Goal: Task Accomplishment & Management: Use online tool/utility

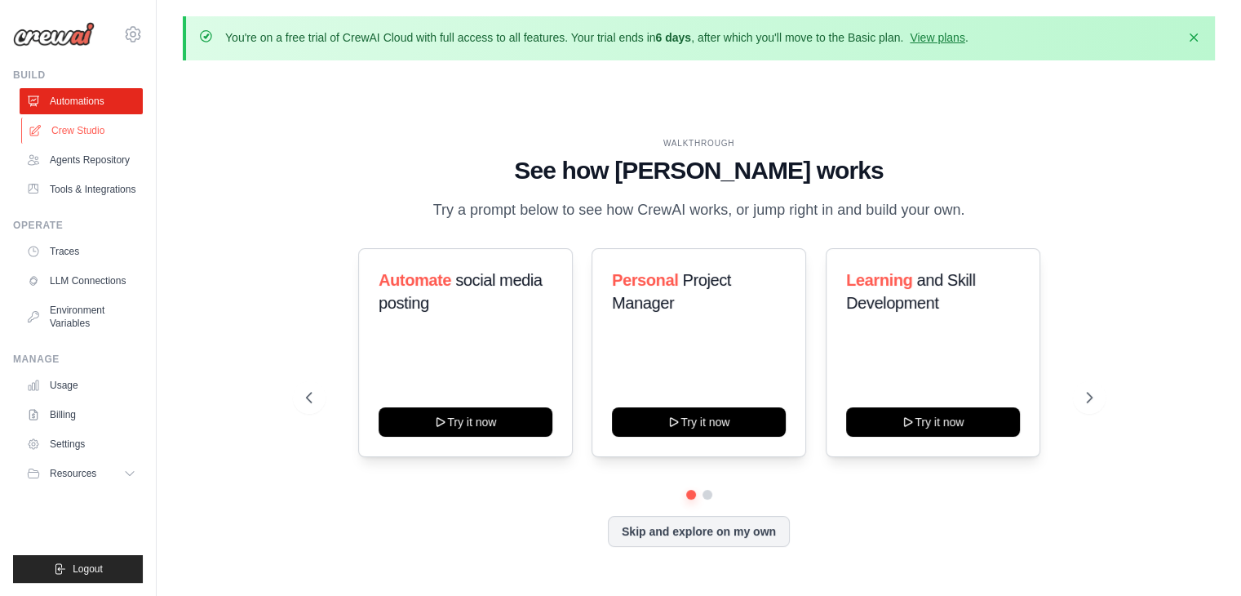
click at [85, 136] on link "Crew Studio" at bounding box center [82, 130] width 123 height 26
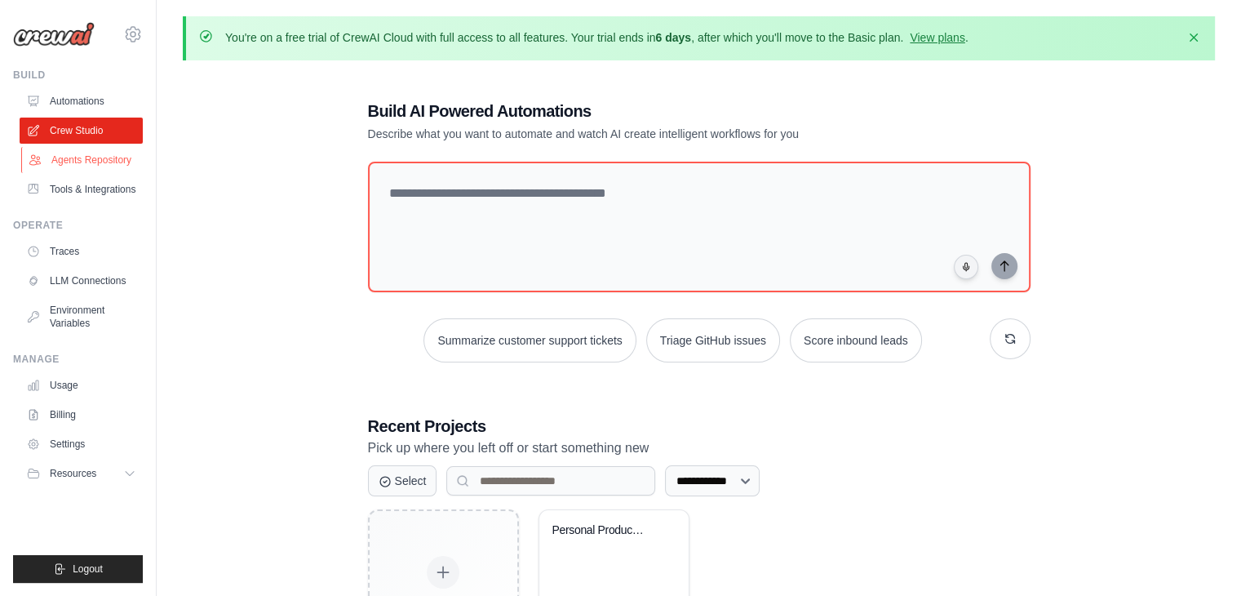
click at [91, 157] on link "Agents Repository" at bounding box center [82, 160] width 123 height 26
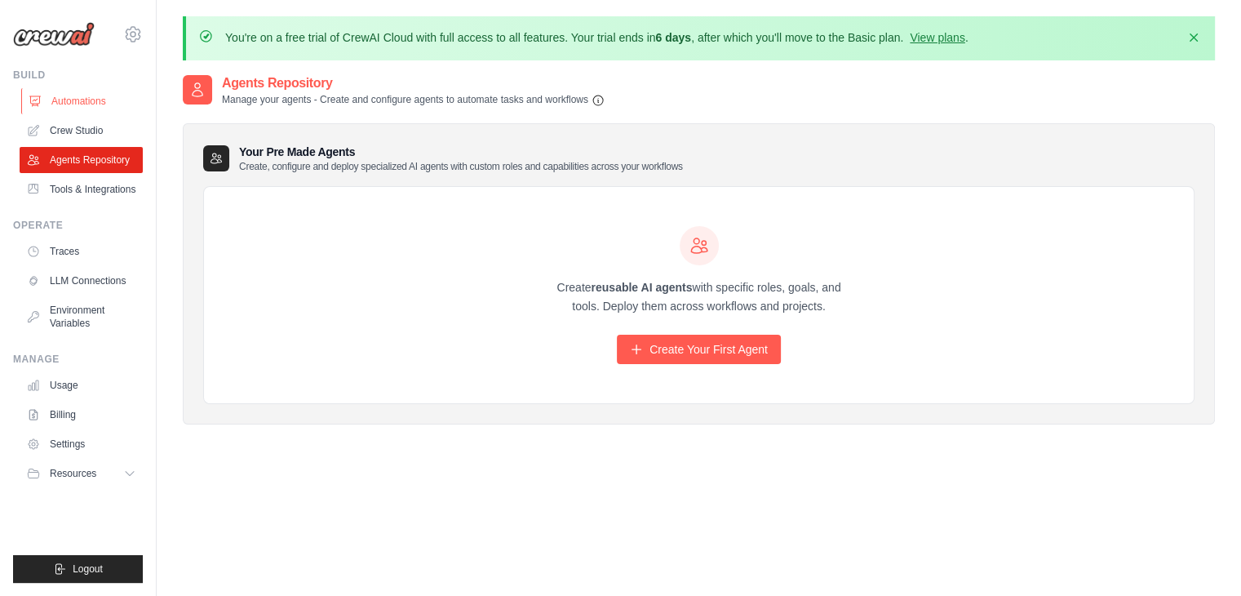
click at [82, 95] on link "Automations" at bounding box center [82, 101] width 123 height 26
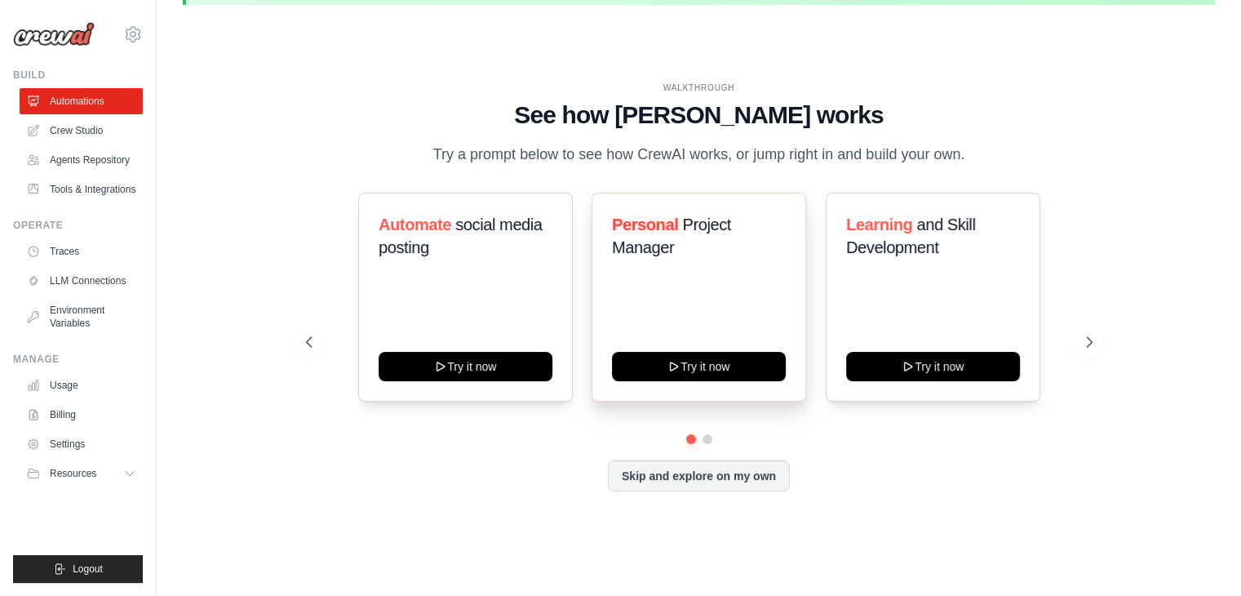
scroll to position [56, 0]
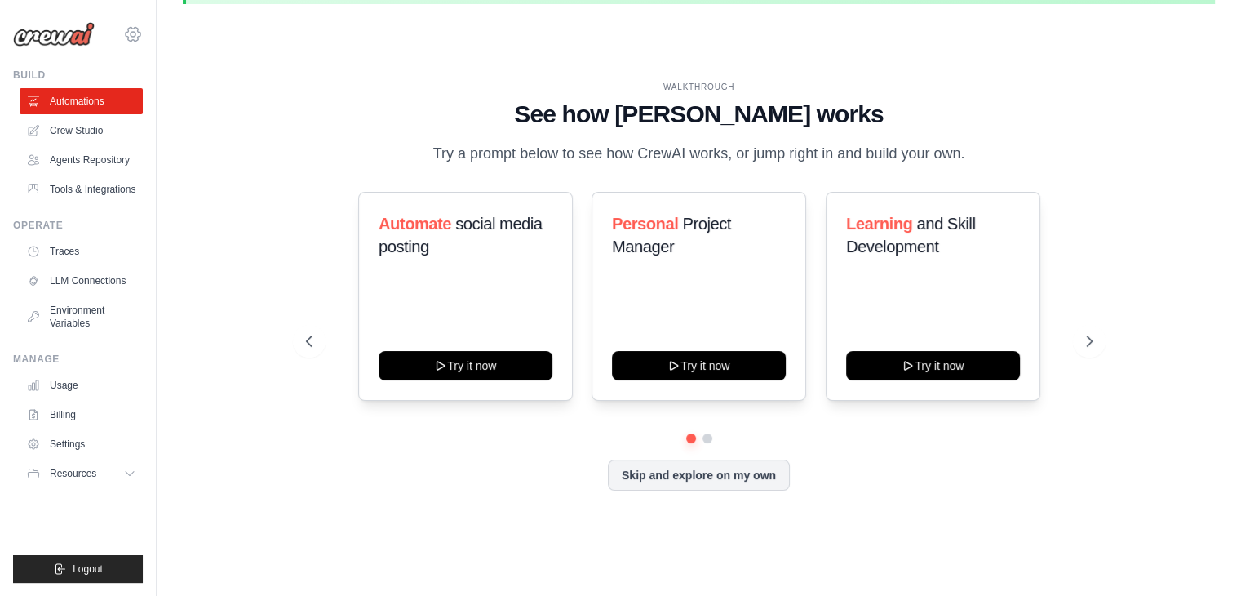
click at [135, 31] on icon at bounding box center [133, 34] width 20 height 20
click at [77, 135] on link "Crew Studio" at bounding box center [82, 130] width 123 height 26
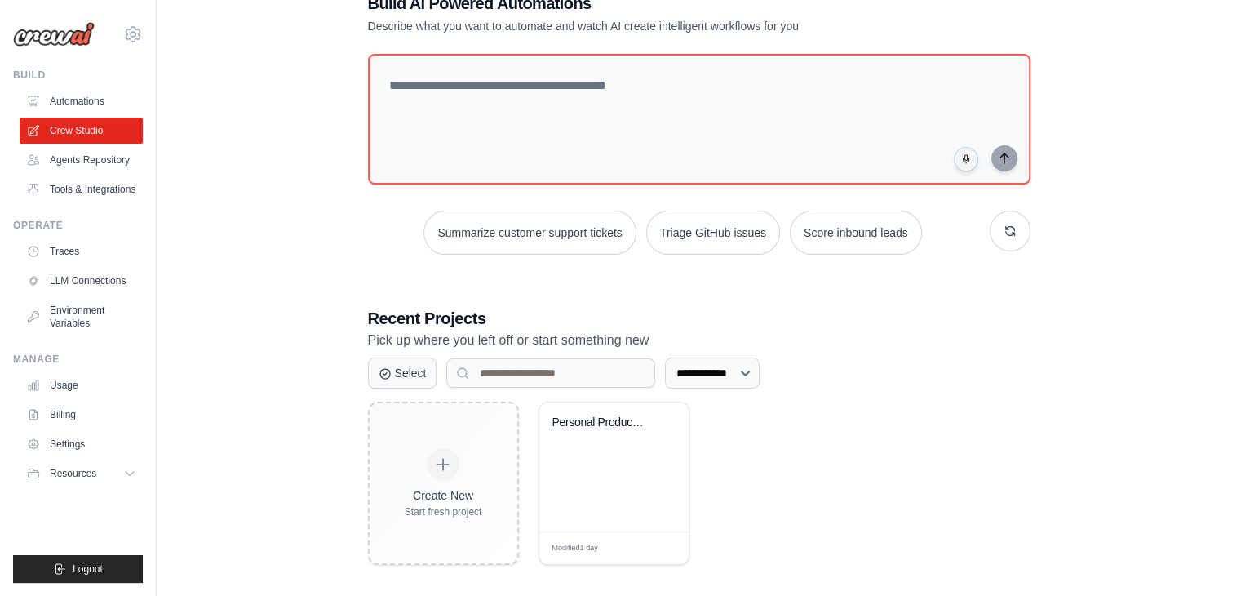
scroll to position [118, 0]
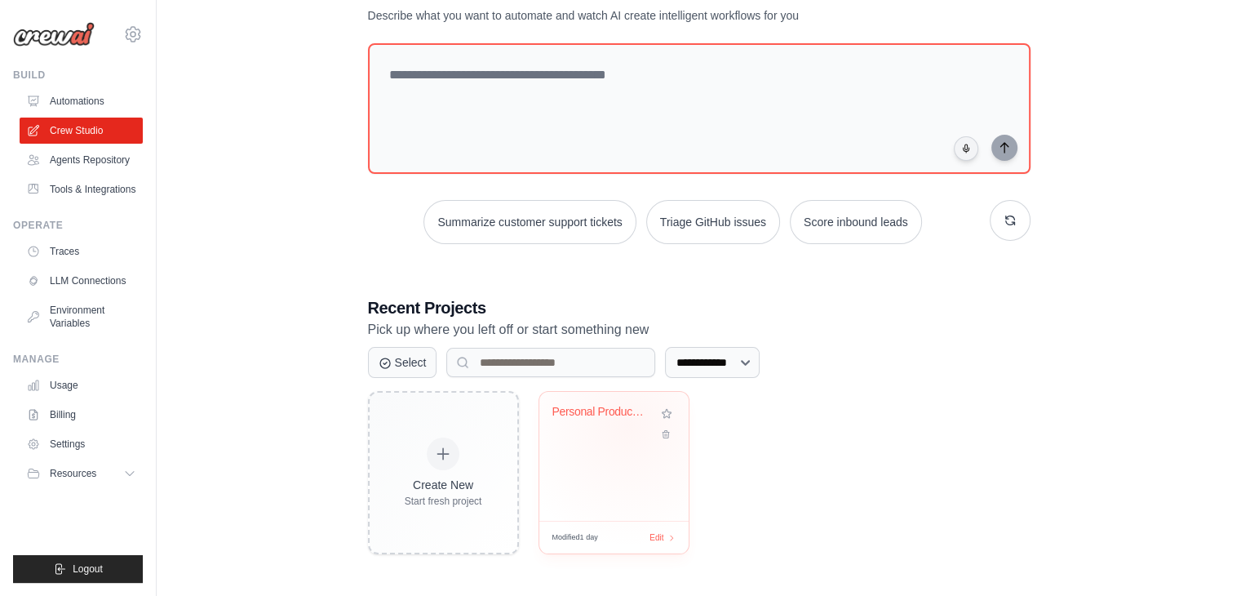
click at [628, 423] on div "Personal Productivity Assistant" at bounding box center [613, 424] width 123 height 38
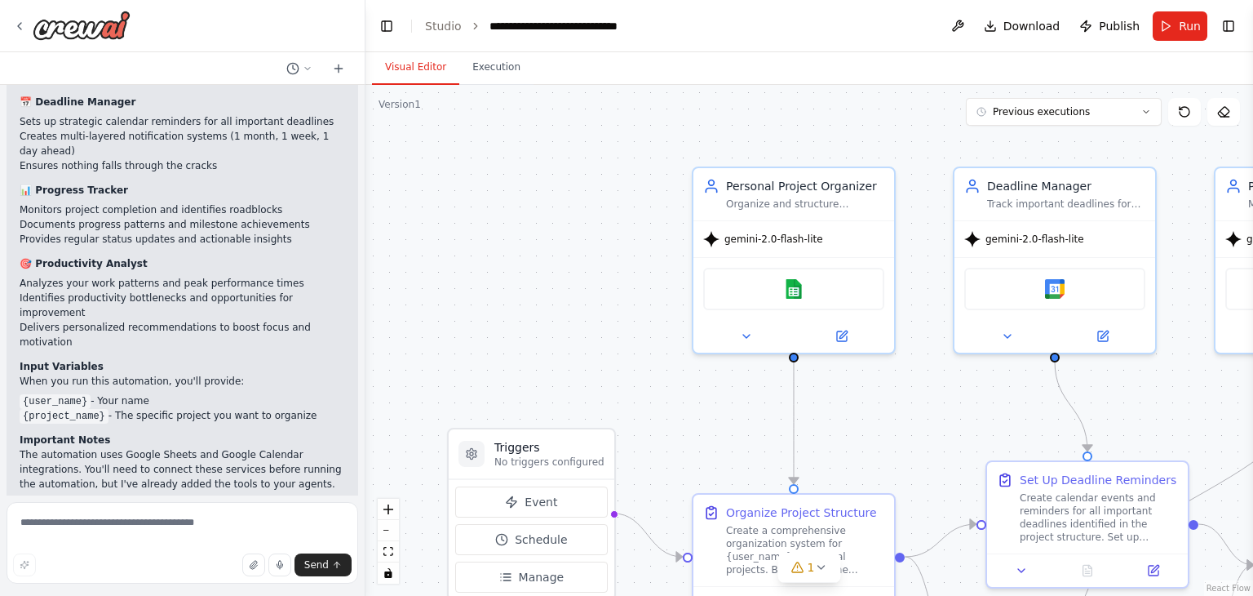
scroll to position [1403, 0]
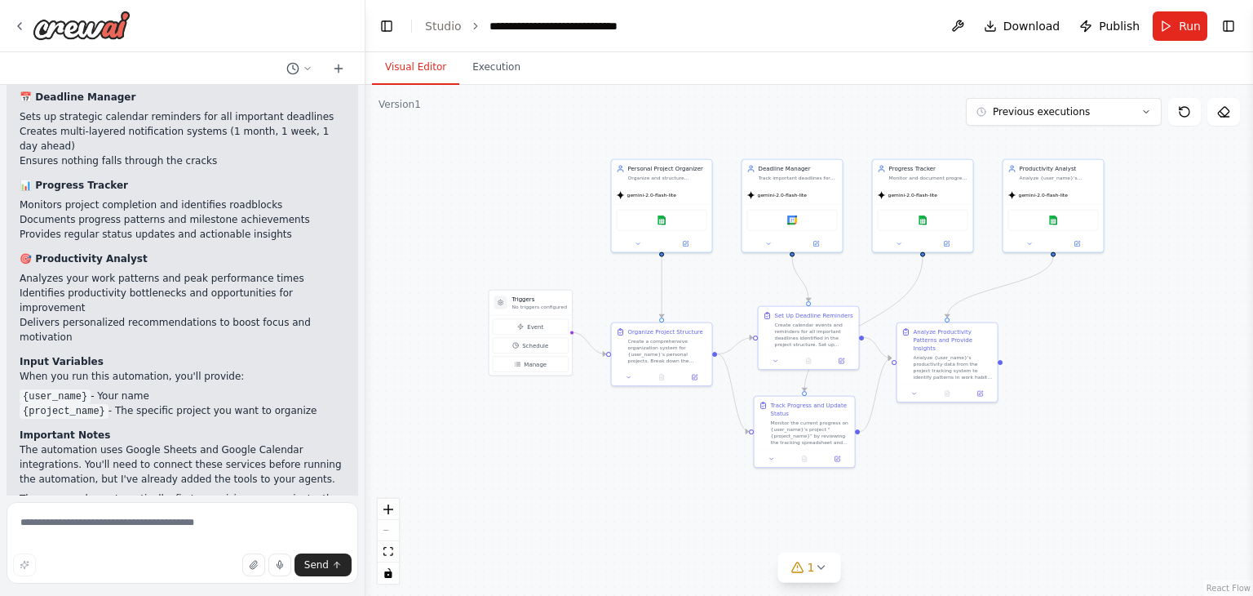
drag, startPoint x: 591, startPoint y: 255, endPoint x: 536, endPoint y: 195, distance: 80.8
click at [536, 195] on div ".deletable-edge-delete-btn { width: 20px; height: 20px; border: 0px solid #ffff…" at bounding box center [810, 340] width 888 height 511
click at [819, 561] on icon at bounding box center [820, 567] width 13 height 13
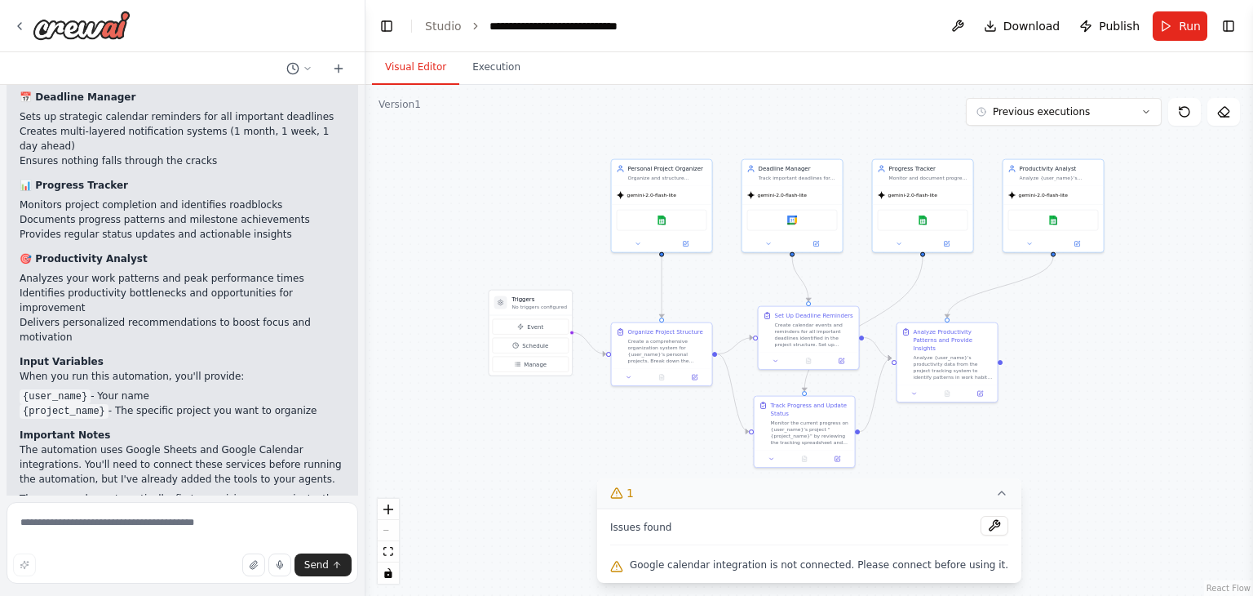
click at [590, 497] on div ".deletable-edge-delete-btn { width: 20px; height: 20px; border: 0px solid #ffff…" at bounding box center [810, 340] width 888 height 511
click at [995, 495] on icon at bounding box center [1001, 492] width 13 height 13
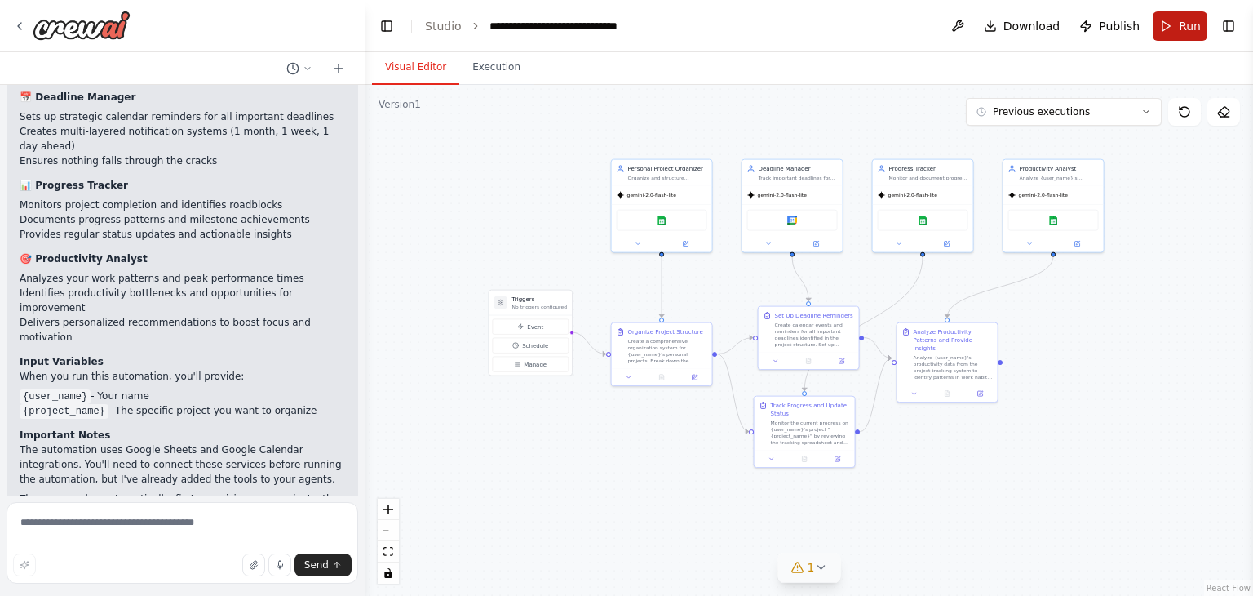
click at [1172, 23] on button "Run" at bounding box center [1180, 25] width 55 height 29
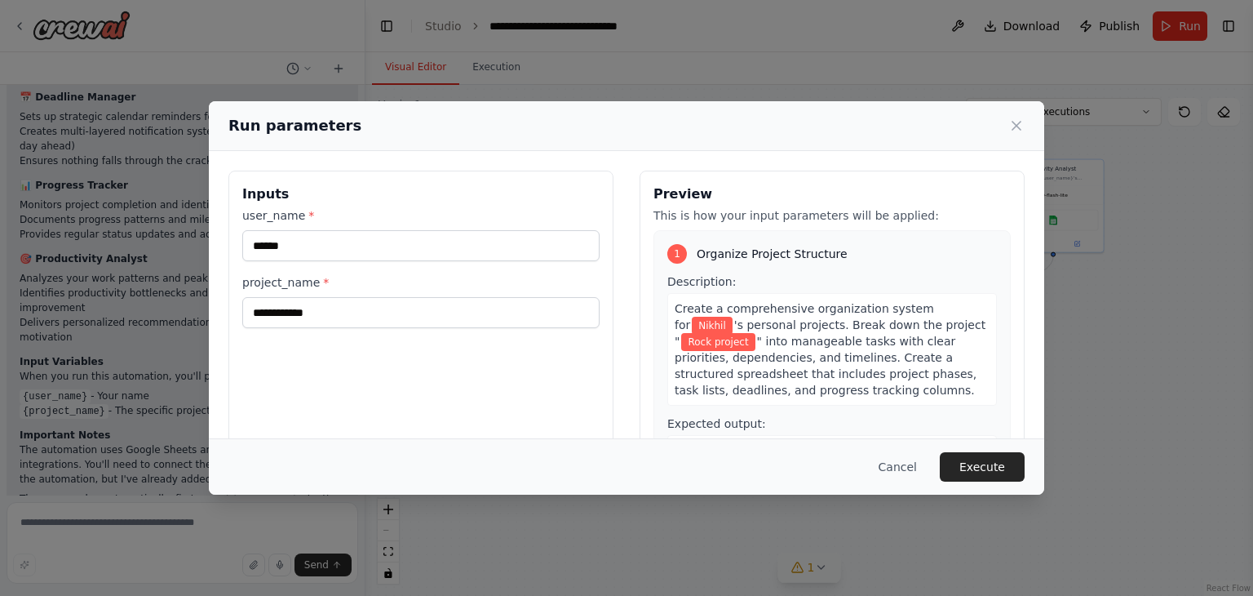
click at [410, 261] on div "**********" at bounding box center [420, 267] width 357 height 121
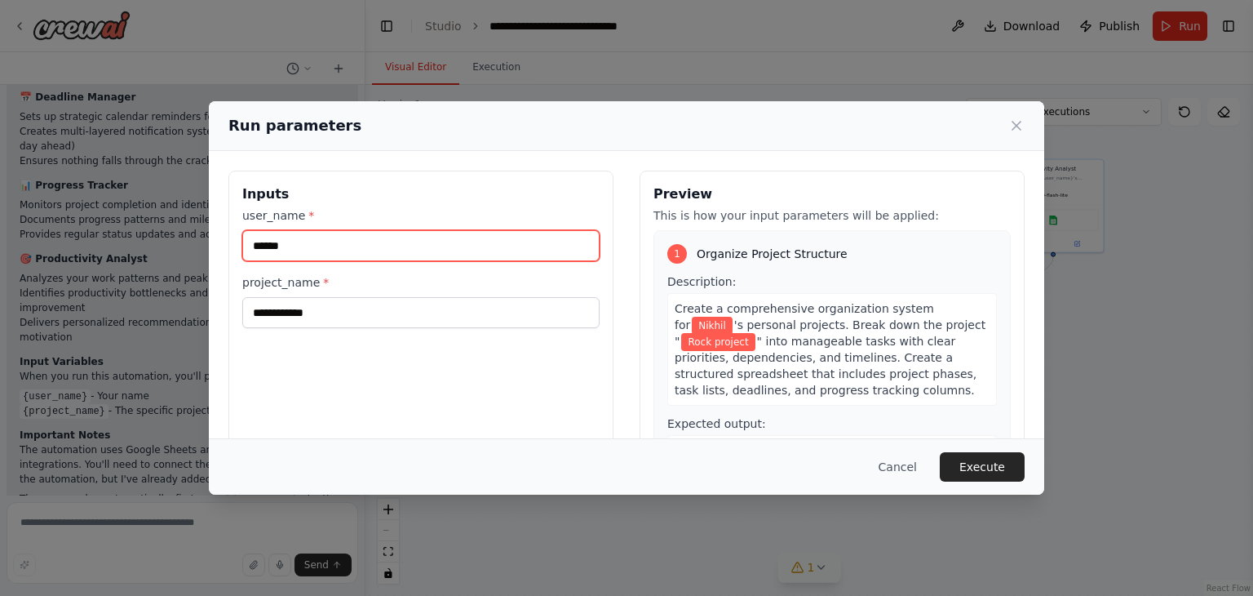
click at [360, 246] on input "******" at bounding box center [420, 245] width 357 height 31
type input "**"
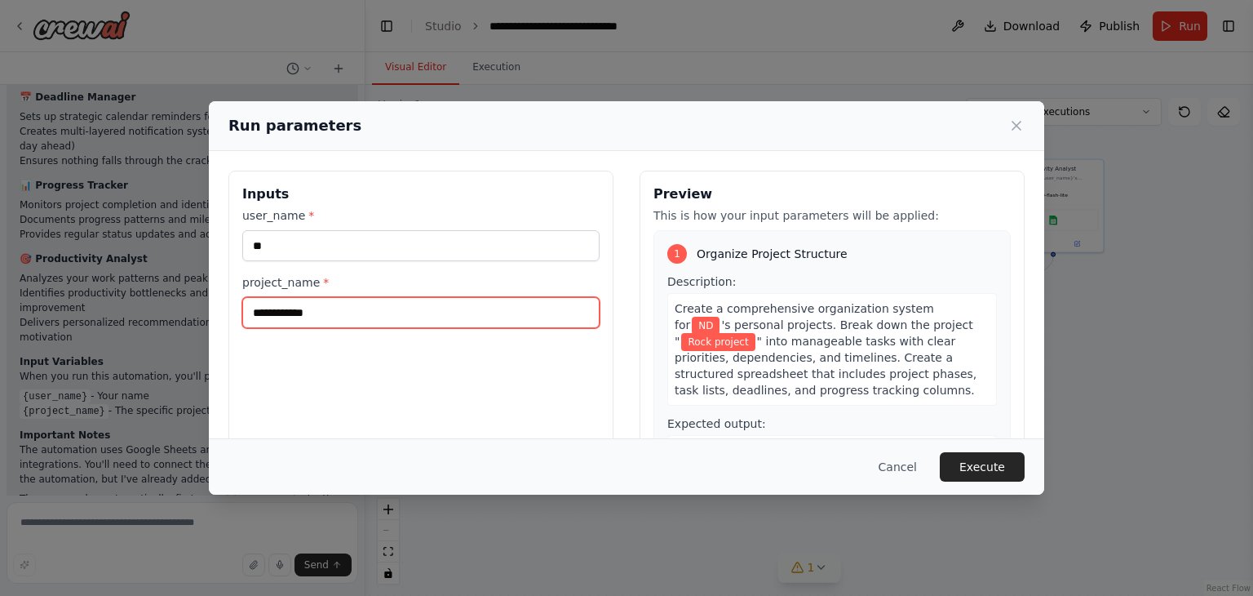
click at [325, 320] on input "**********" at bounding box center [420, 312] width 357 height 31
type input "*"
type input "****"
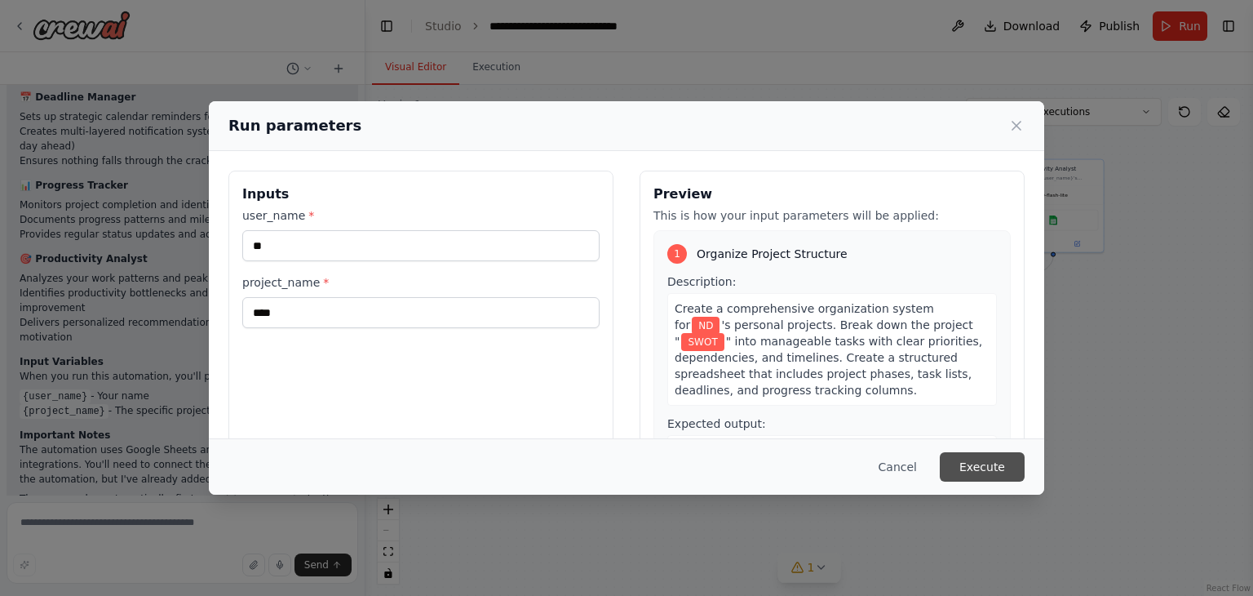
click at [1000, 459] on button "Execute" at bounding box center [982, 466] width 85 height 29
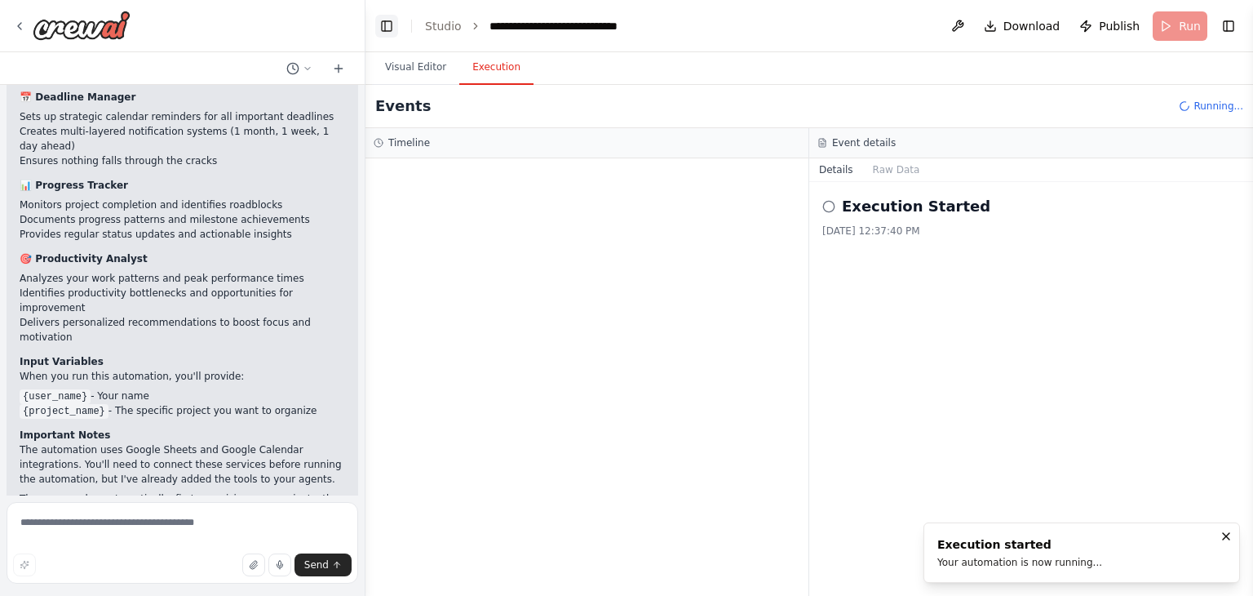
click at [379, 32] on button "Toggle Left Sidebar" at bounding box center [386, 26] width 23 height 23
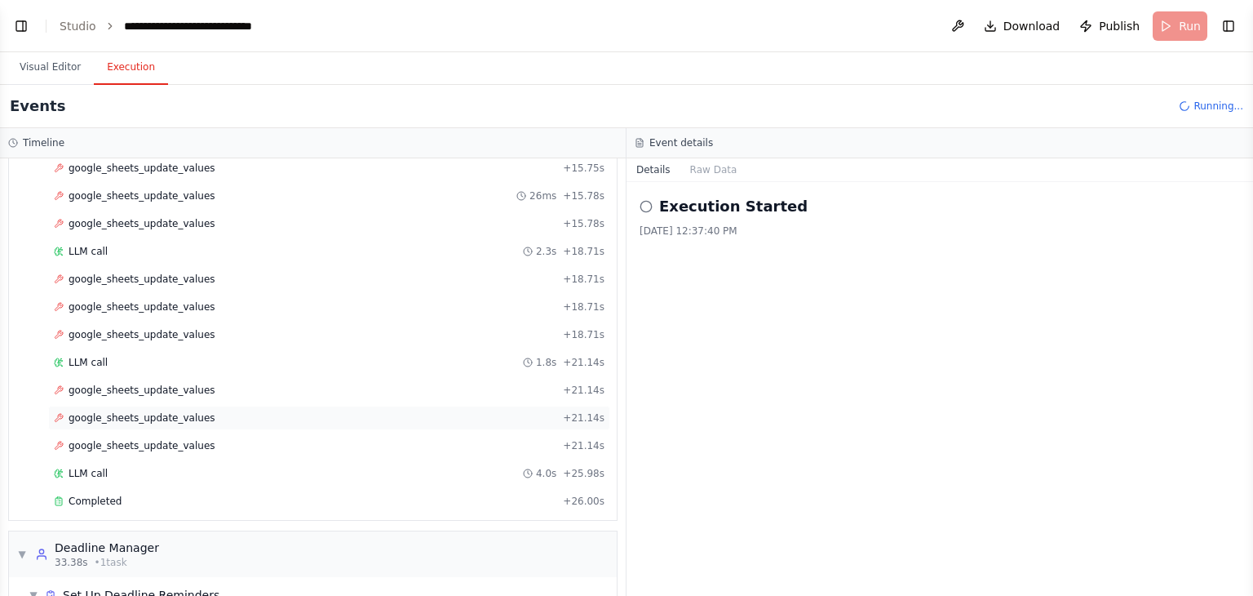
scroll to position [504, 0]
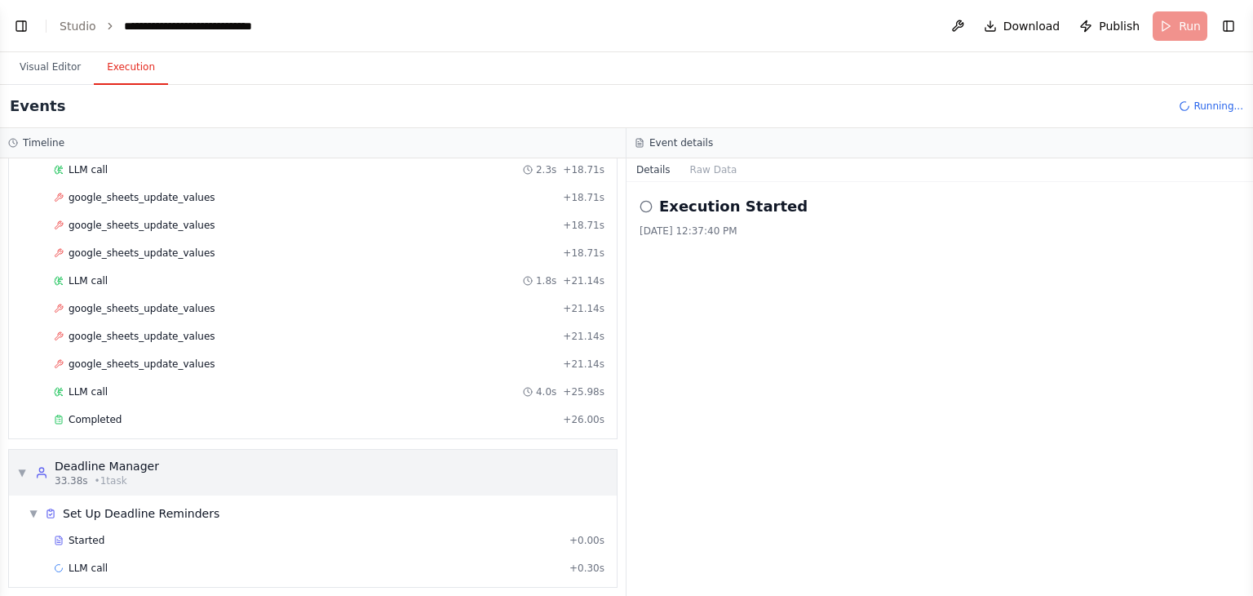
click at [24, 466] on span "▼" at bounding box center [22, 472] width 10 height 13
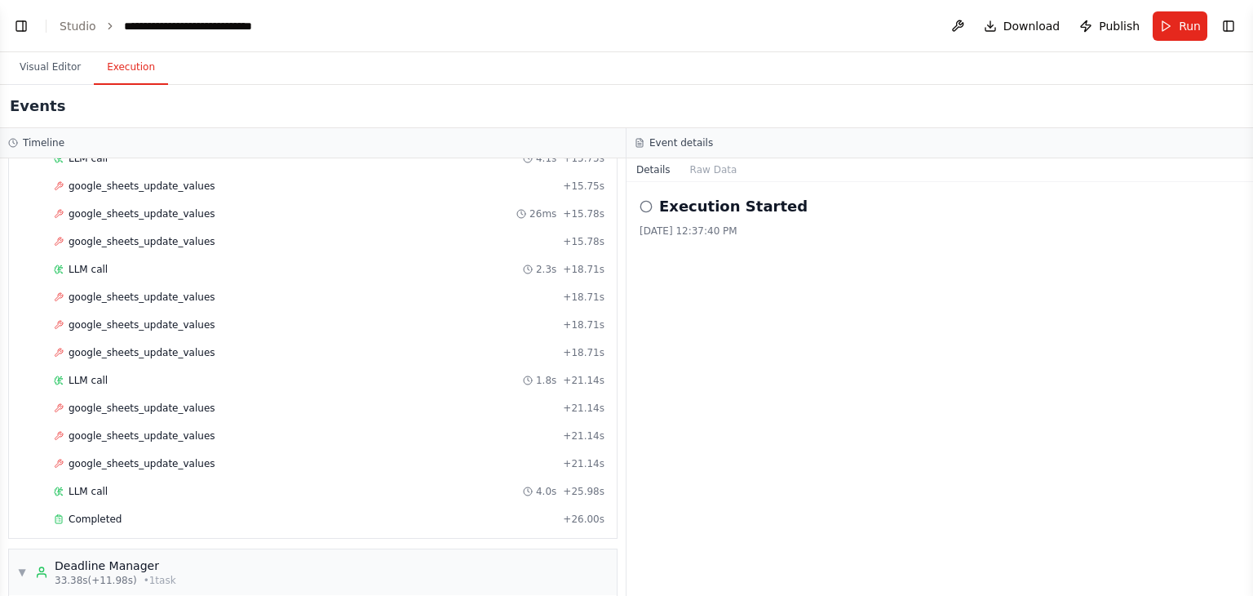
scroll to position [408, 0]
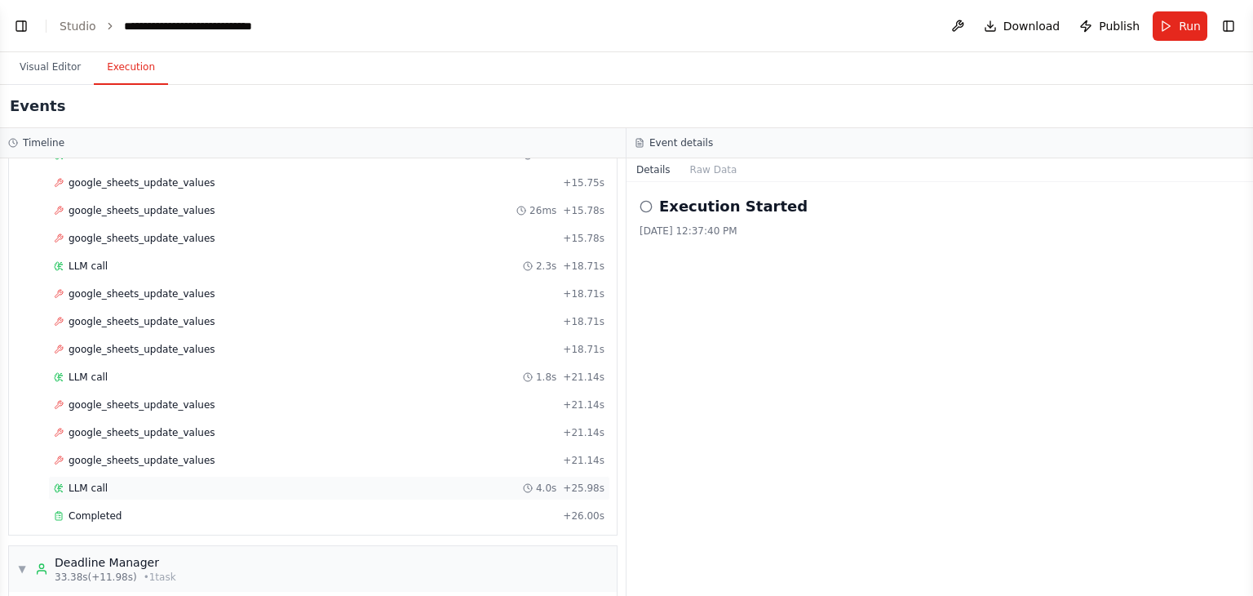
click at [78, 481] on span "LLM call" at bounding box center [88, 487] width 39 height 13
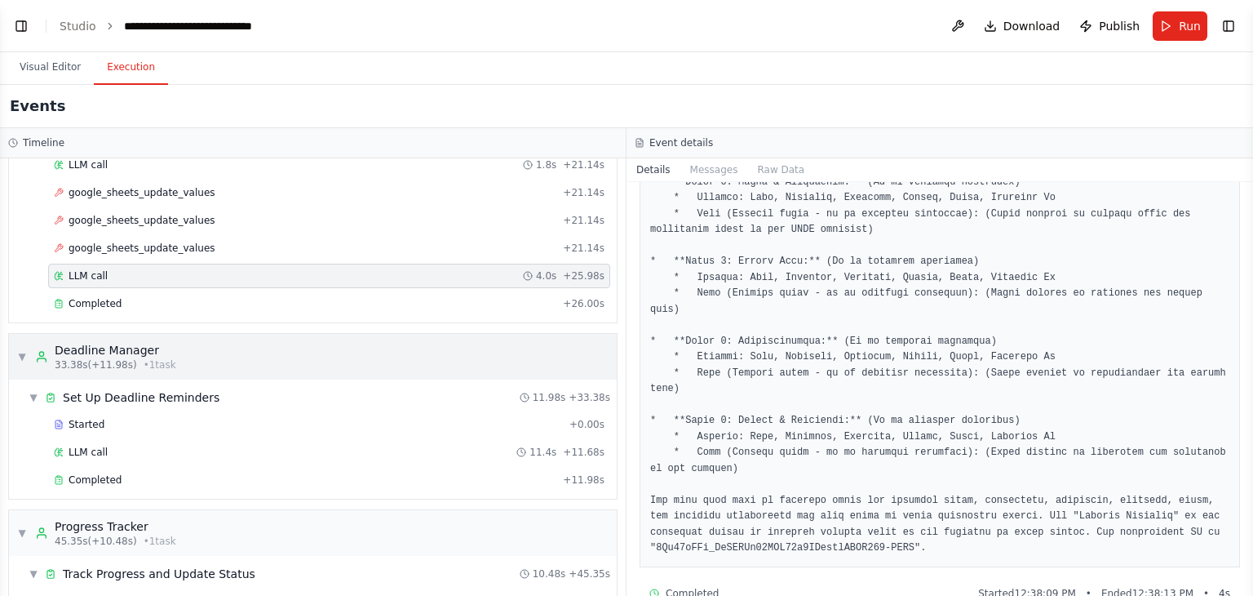
scroll to position [734, 0]
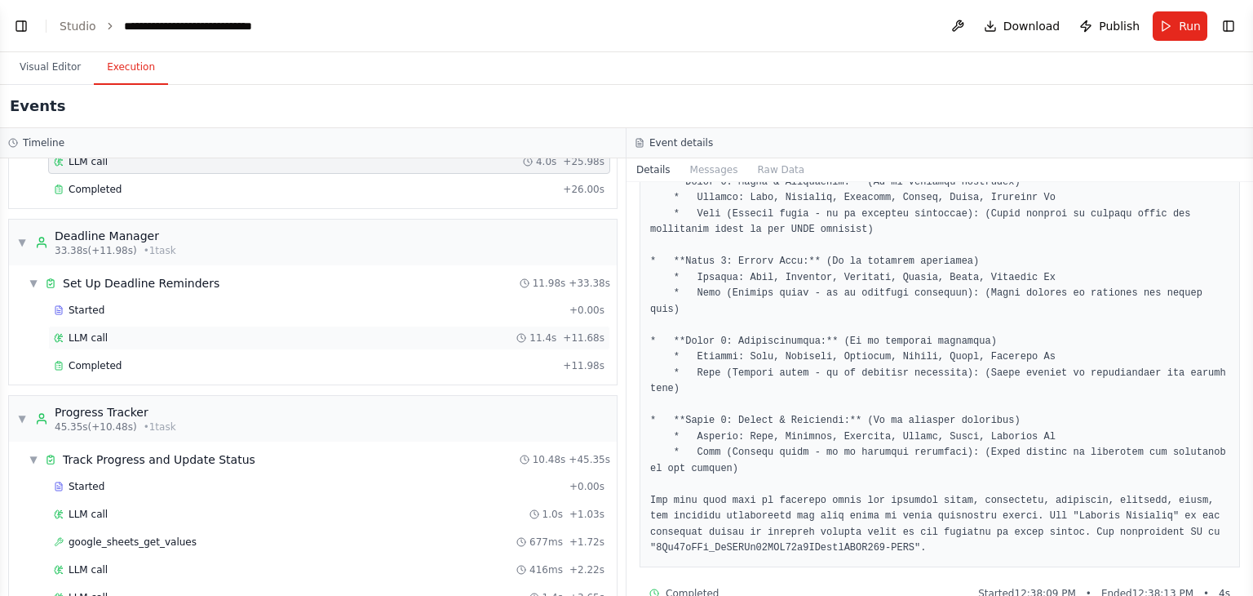
click at [95, 331] on span "LLM call" at bounding box center [88, 337] width 39 height 13
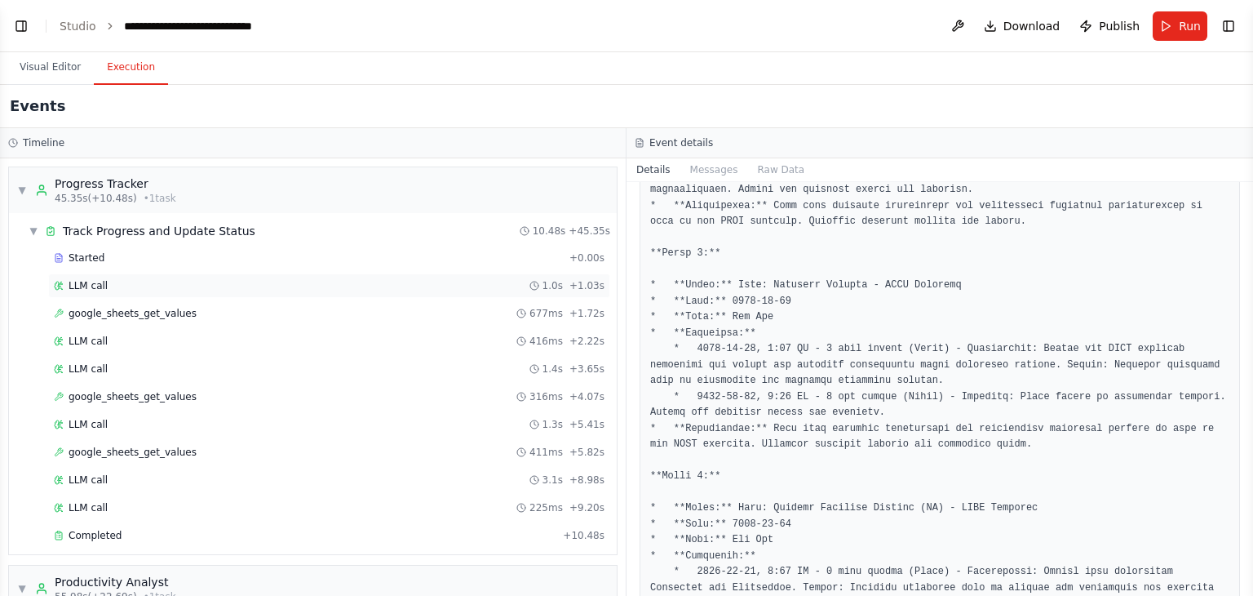
scroll to position [1061, 0]
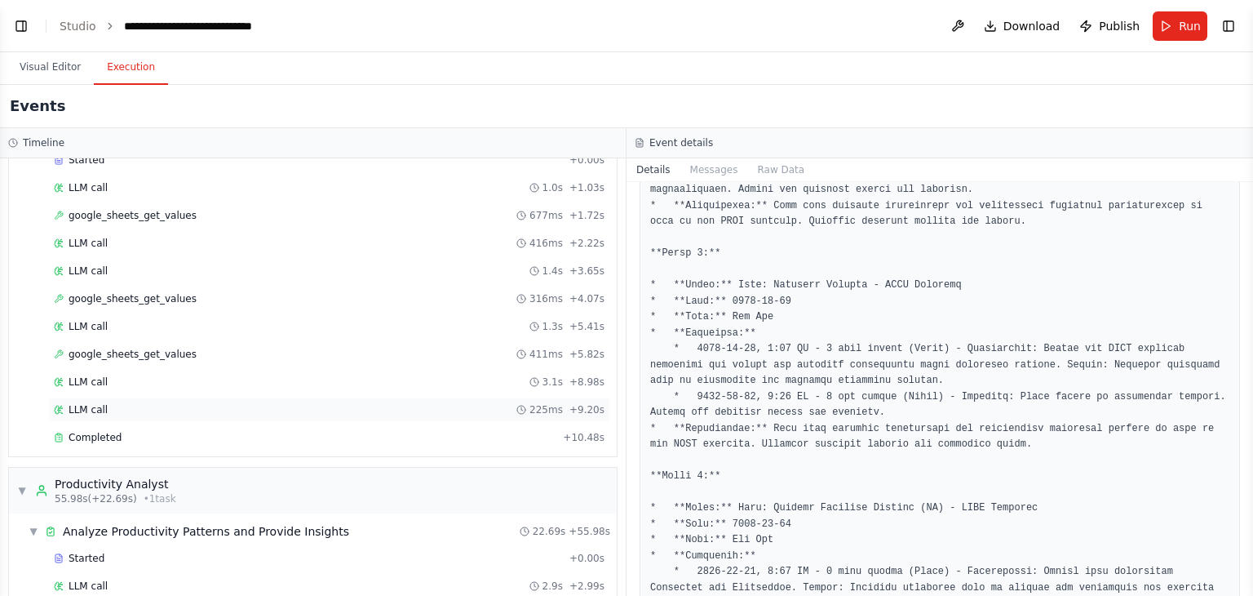
click at [136, 403] on div "LLM call 225ms + 9.20s" at bounding box center [329, 409] width 551 height 13
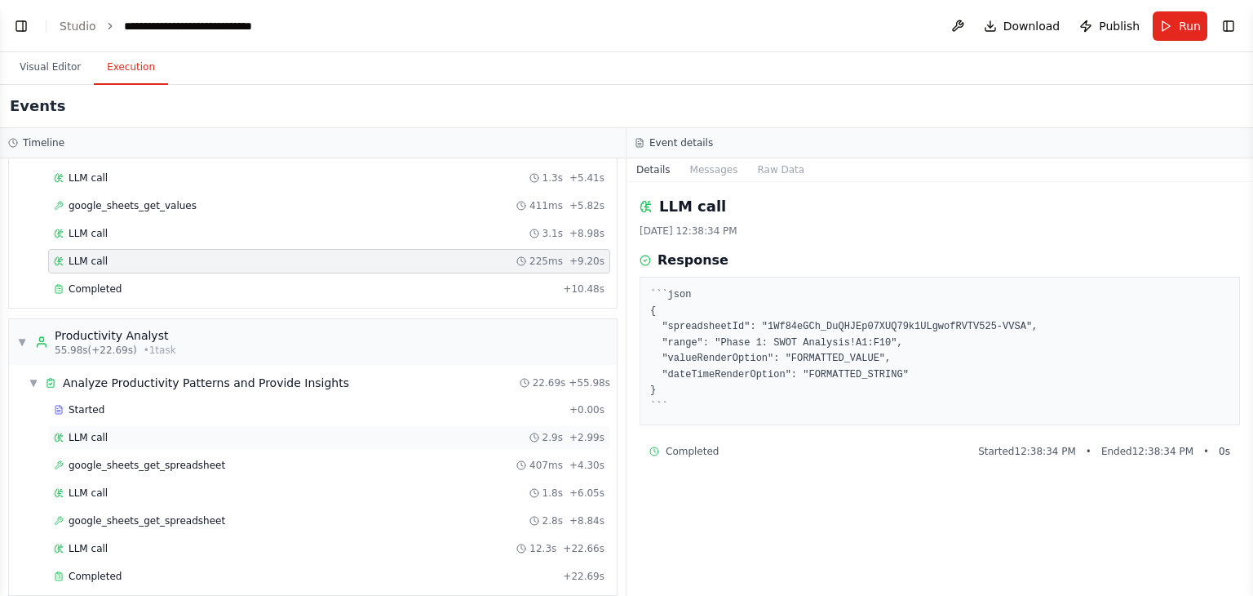
scroll to position [1211, 0]
click at [135, 539] on div "LLM call 12.3s + 22.66s" at bounding box center [329, 546] width 562 height 24
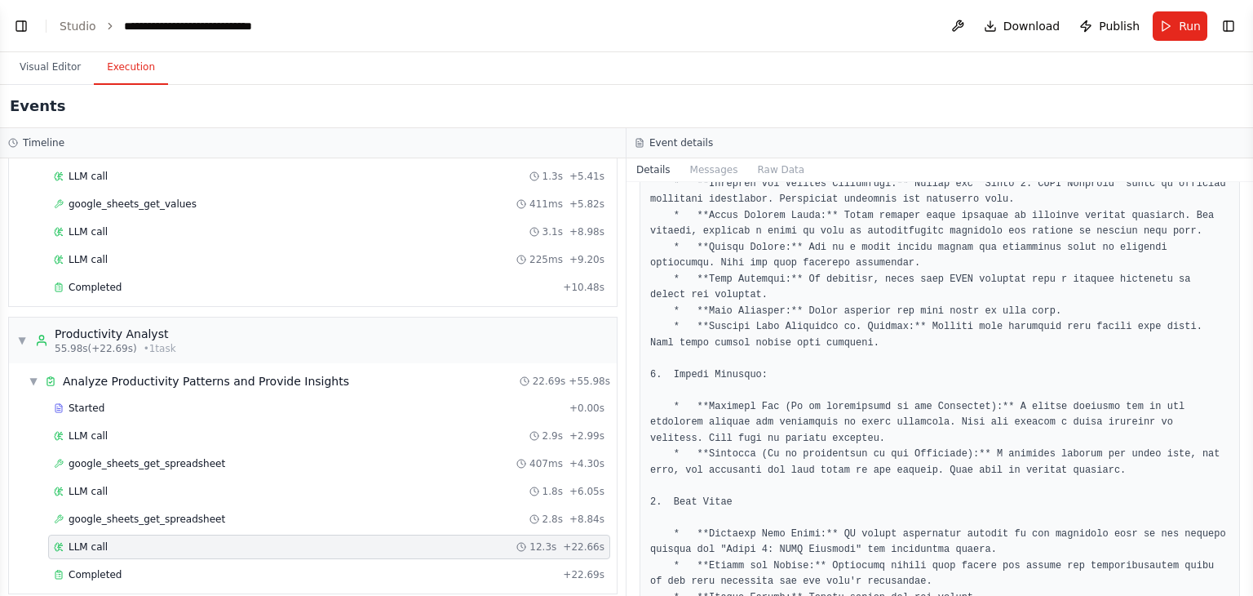
scroll to position [2914, 0]
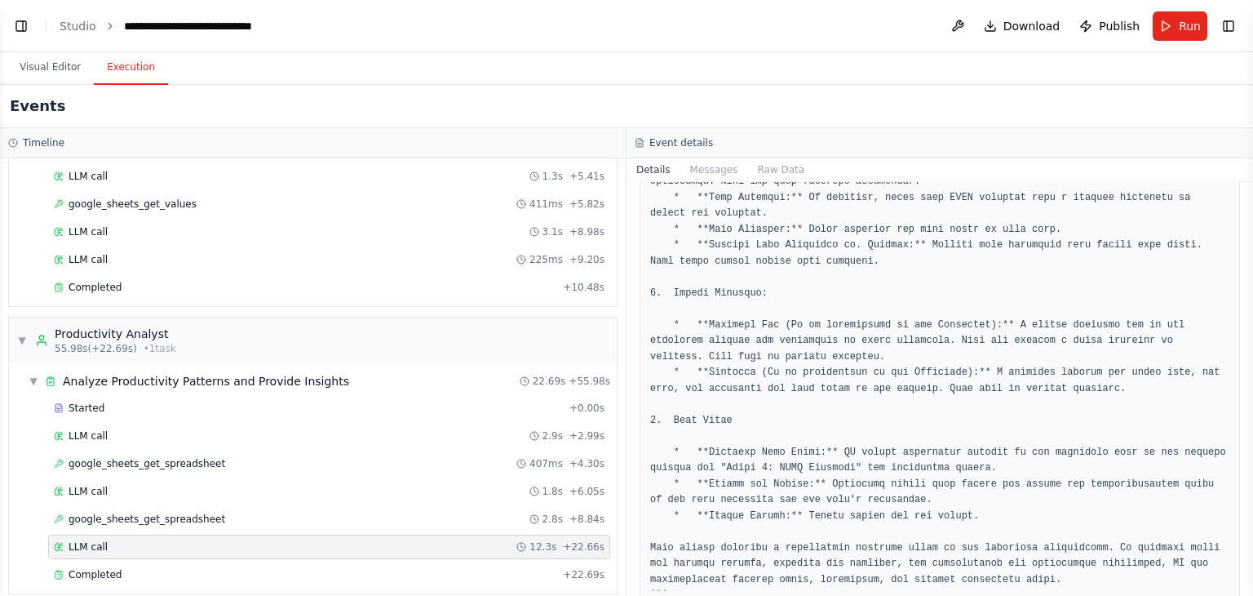
click at [23, 38] on header "**********" at bounding box center [626, 26] width 1253 height 52
click at [20, 26] on button "Toggle Left Sidebar" at bounding box center [21, 26] width 23 height 23
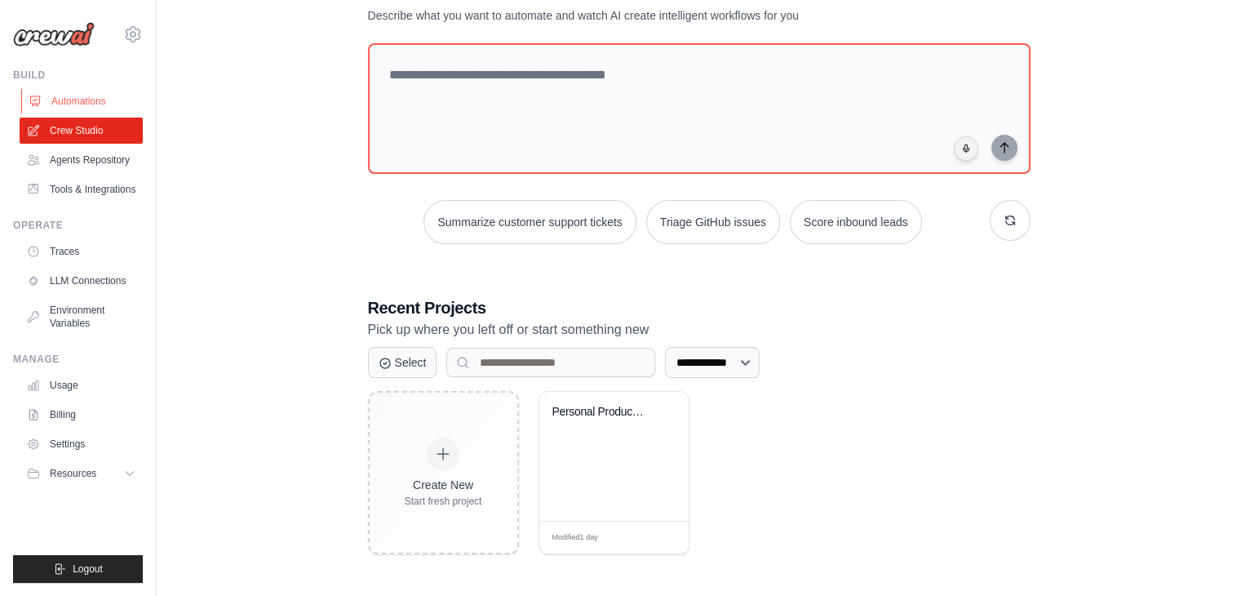
click at [91, 102] on link "Automations" at bounding box center [82, 101] width 123 height 26
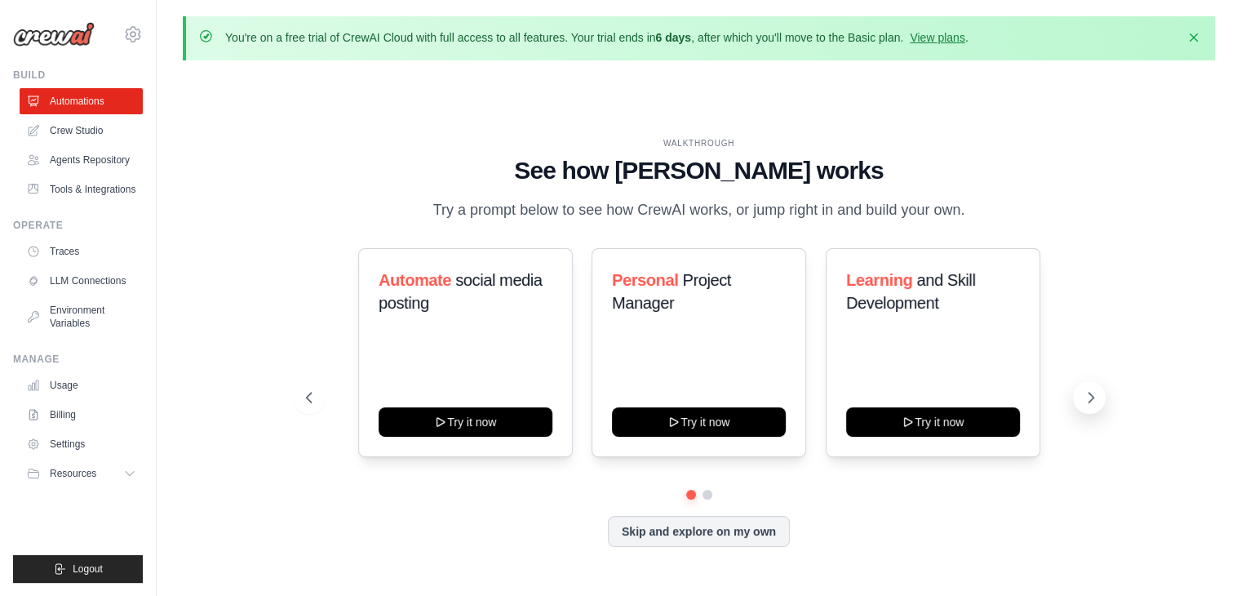
click at [1090, 394] on icon at bounding box center [1090, 397] width 5 height 10
click at [294, 398] on button at bounding box center [309, 397] width 33 height 33
click at [82, 253] on link "Traces" at bounding box center [82, 251] width 123 height 26
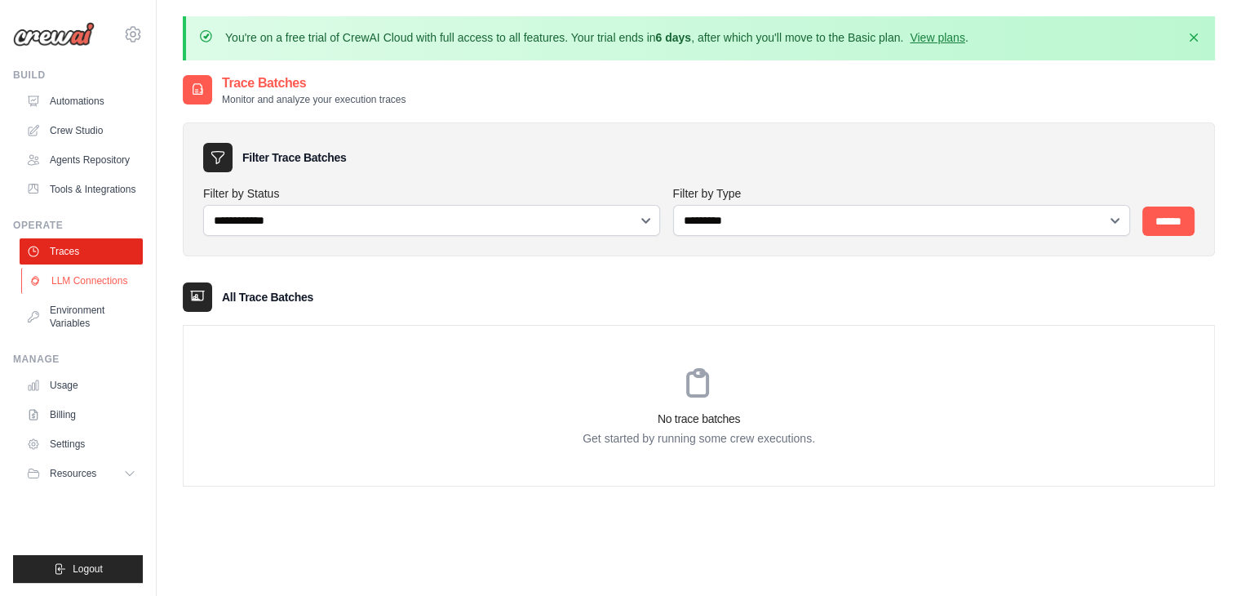
click at [78, 275] on link "LLM Connections" at bounding box center [82, 281] width 123 height 26
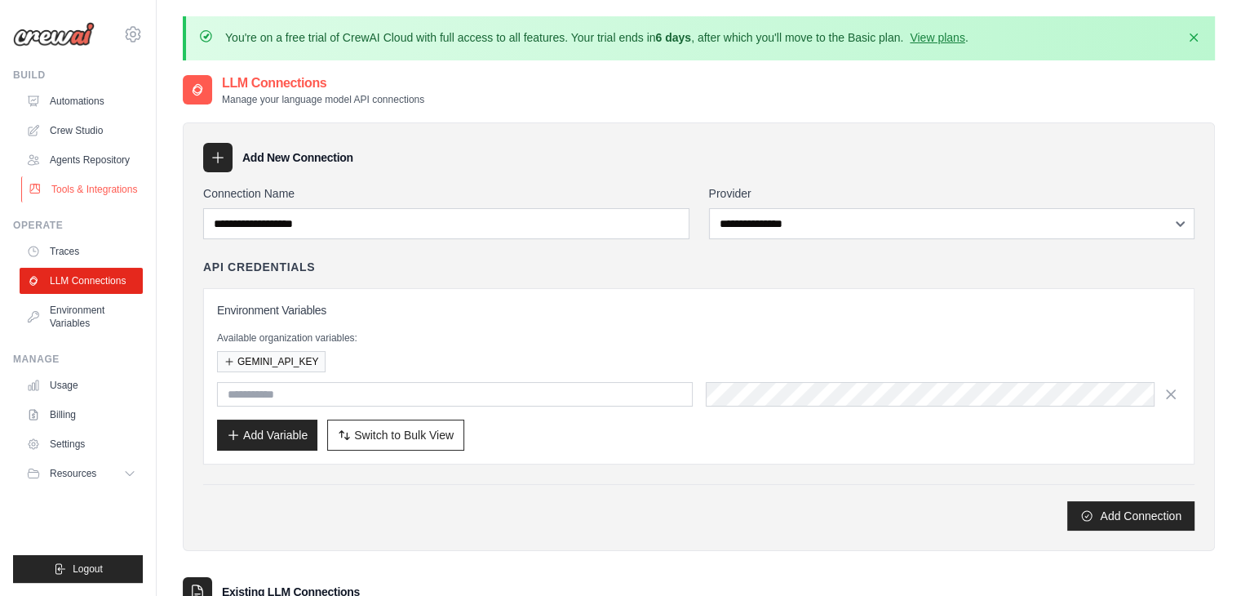
click at [95, 183] on link "Tools & Integrations" at bounding box center [82, 189] width 123 height 26
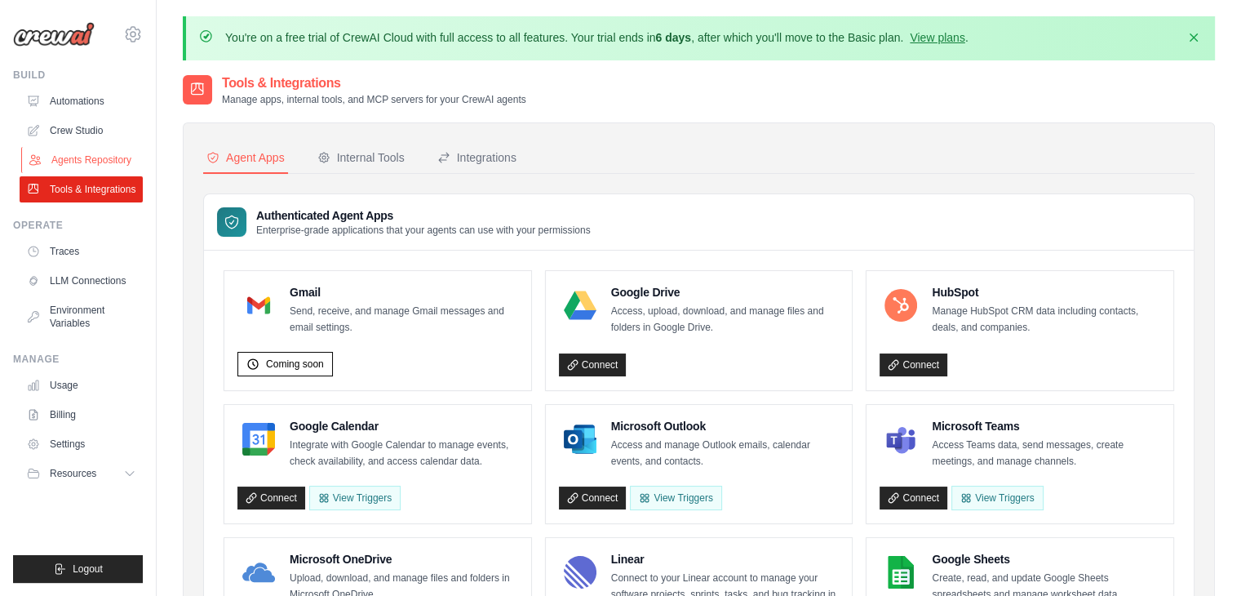
click at [83, 158] on link "Agents Repository" at bounding box center [82, 160] width 123 height 26
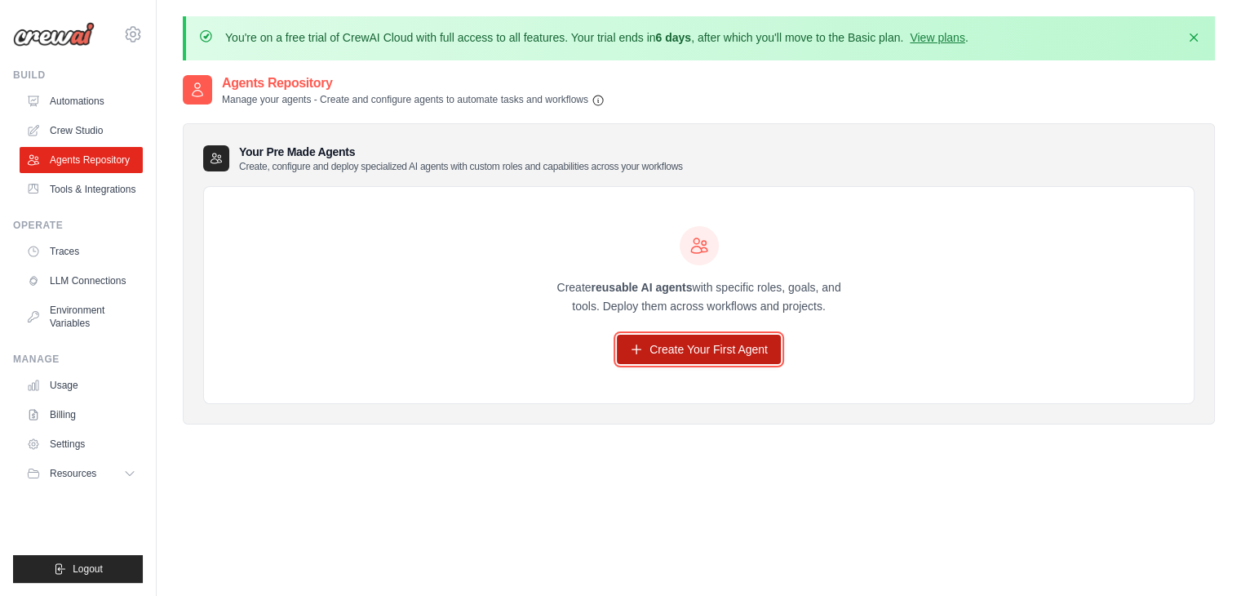
click at [672, 342] on link "Create Your First Agent" at bounding box center [699, 349] width 164 height 29
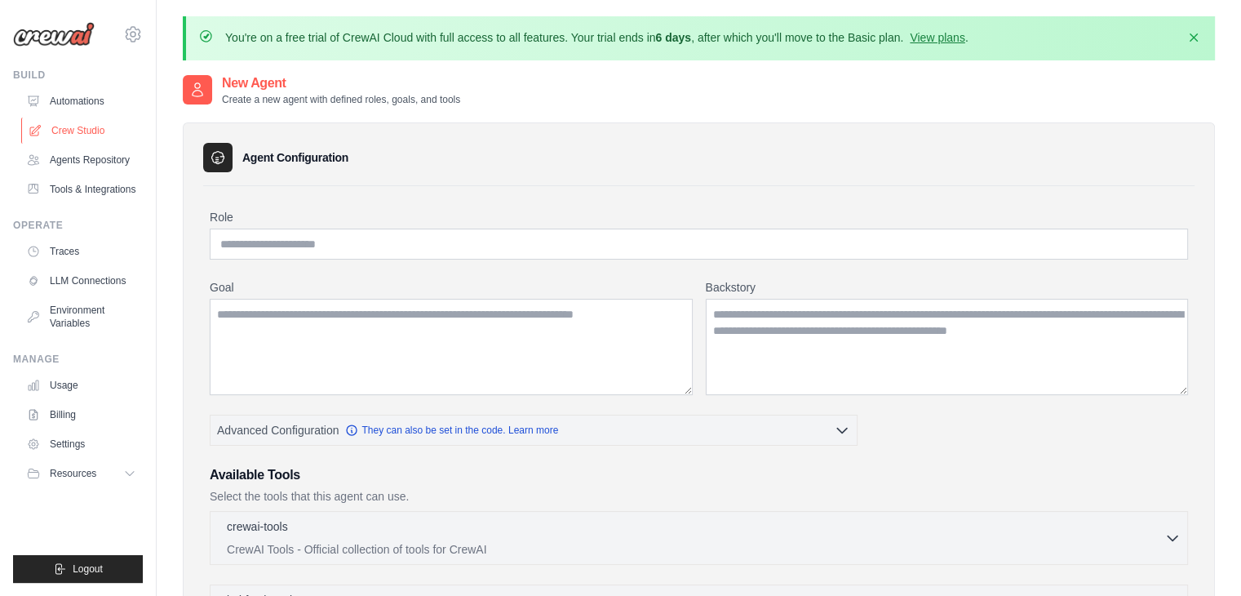
click at [94, 137] on link "Crew Studio" at bounding box center [82, 130] width 123 height 26
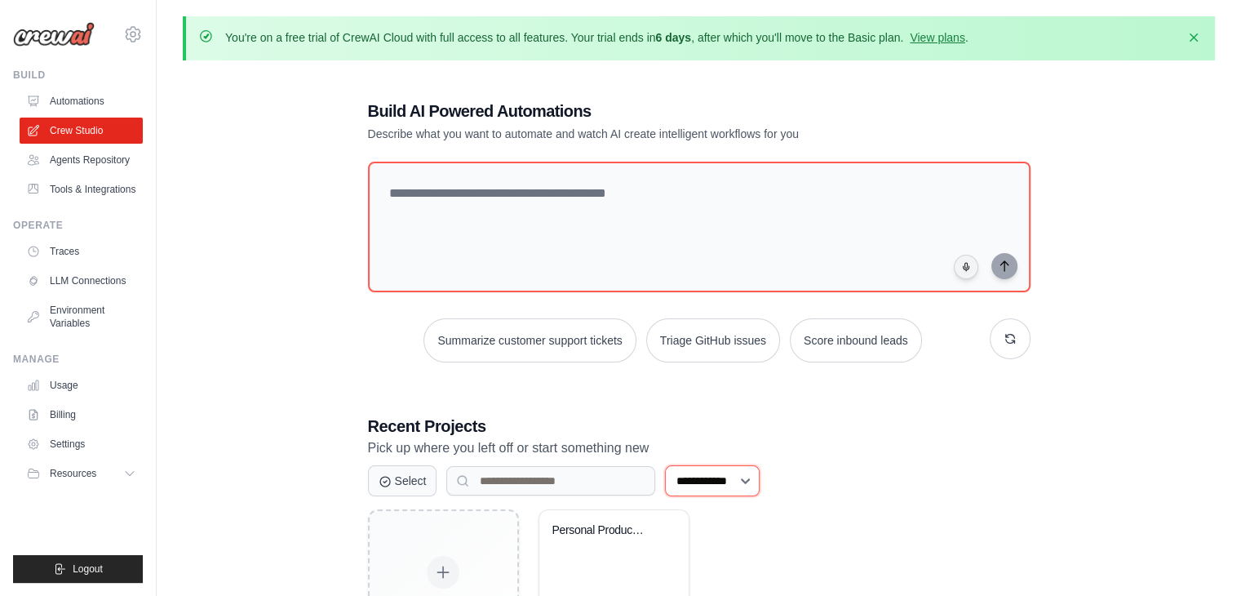
click at [751, 477] on select "**********" at bounding box center [712, 480] width 95 height 31
click at [64, 99] on link "Automations" at bounding box center [82, 101] width 123 height 26
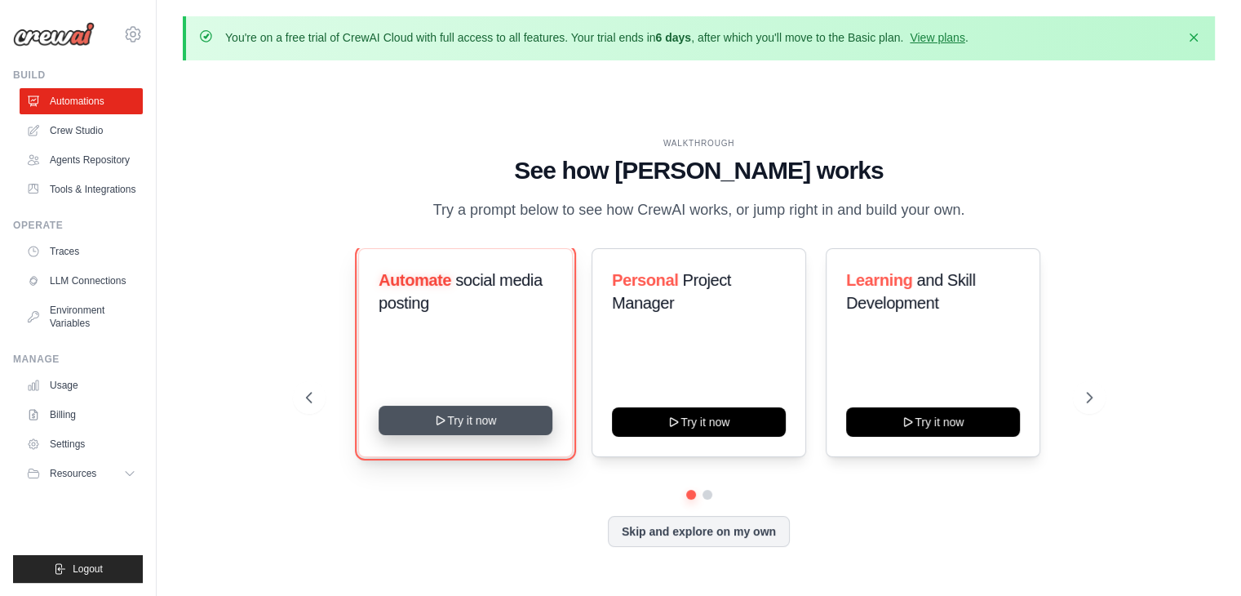
click at [449, 419] on button "Try it now" at bounding box center [466, 420] width 174 height 29
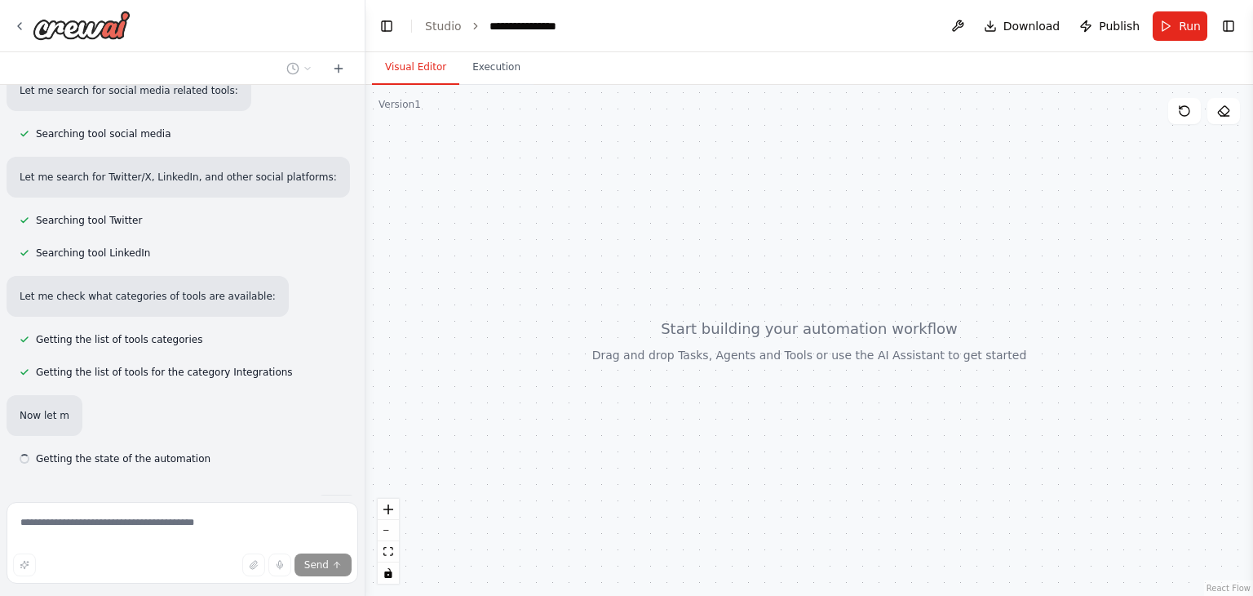
scroll to position [281, 0]
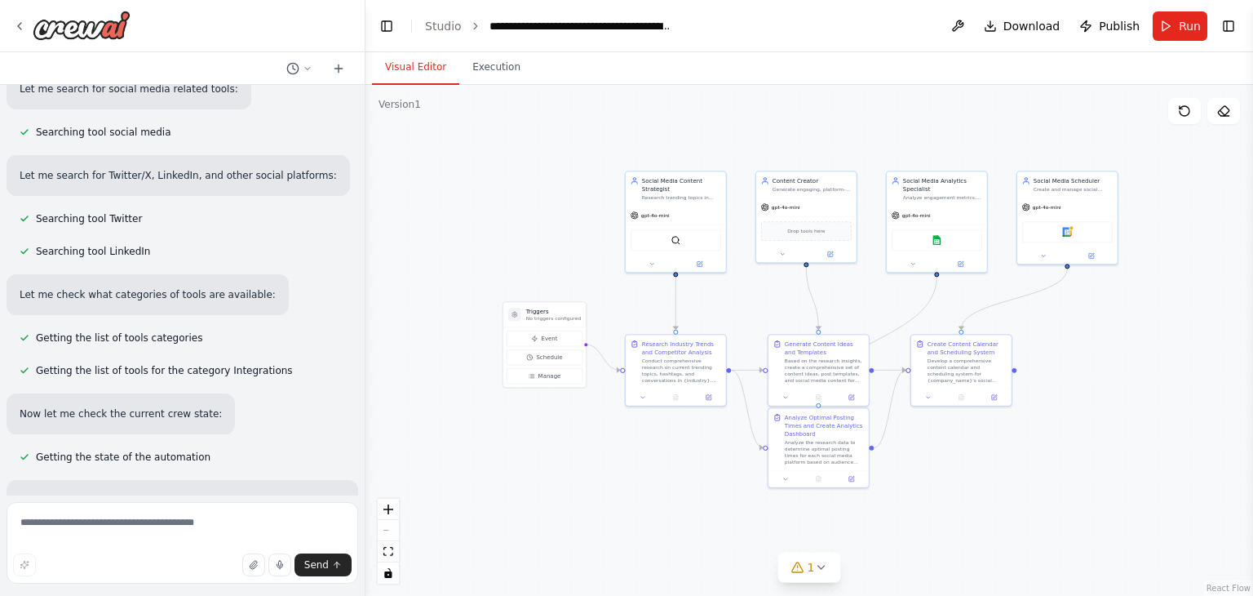
drag, startPoint x: 886, startPoint y: 223, endPoint x: 877, endPoint y: 135, distance: 87.8
click at [877, 135] on div ".deletable-edge-delete-btn { width: 20px; height: 20px; border: 0px solid #ffff…" at bounding box center [810, 340] width 888 height 511
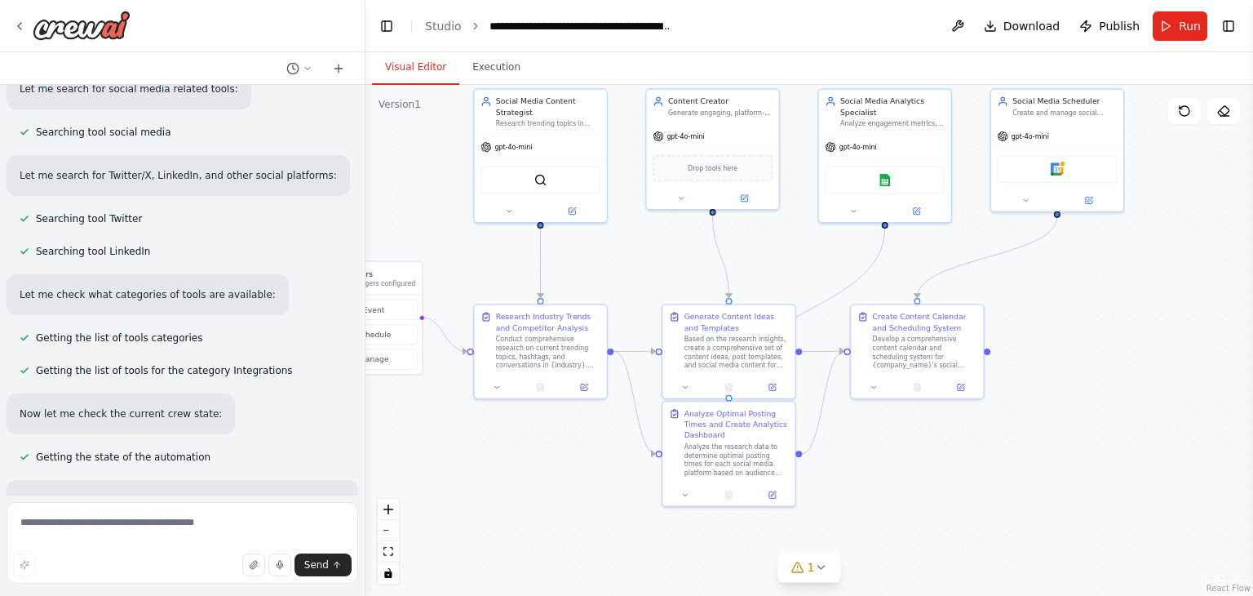
click at [1225, 396] on div ".deletable-edge-delete-btn { width: 20px; height: 20px; border: 0px solid #ffff…" at bounding box center [810, 340] width 888 height 511
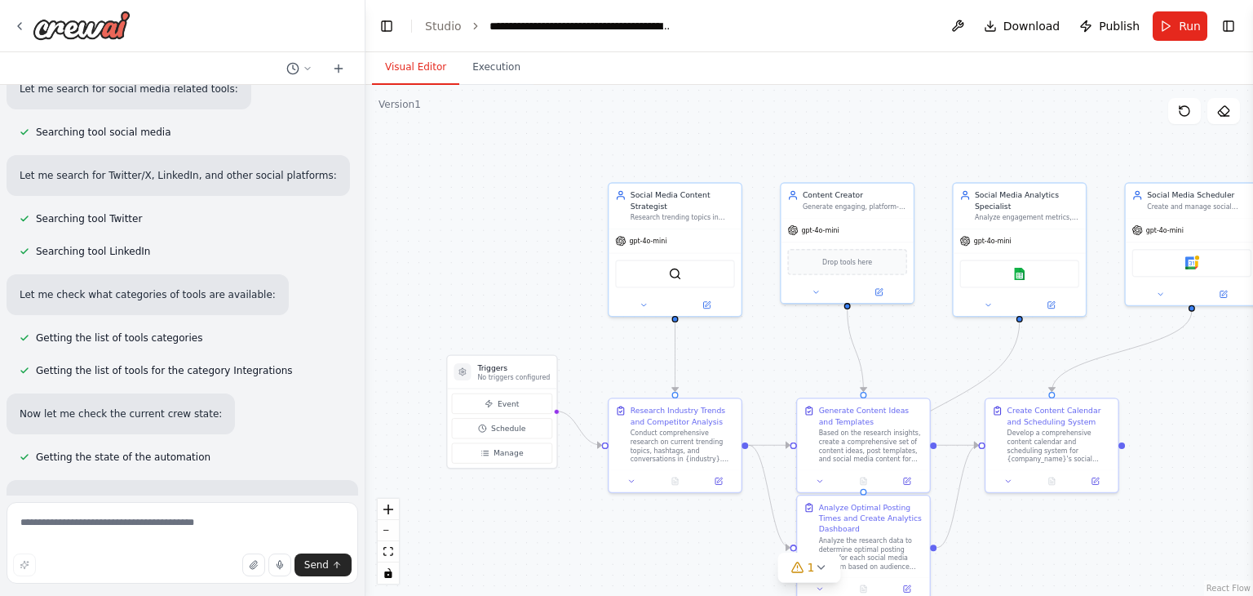
click at [1183, 389] on div ".deletable-edge-delete-btn { width: 20px; height: 20px; border: 0px solid #ffff…" at bounding box center [810, 340] width 888 height 511
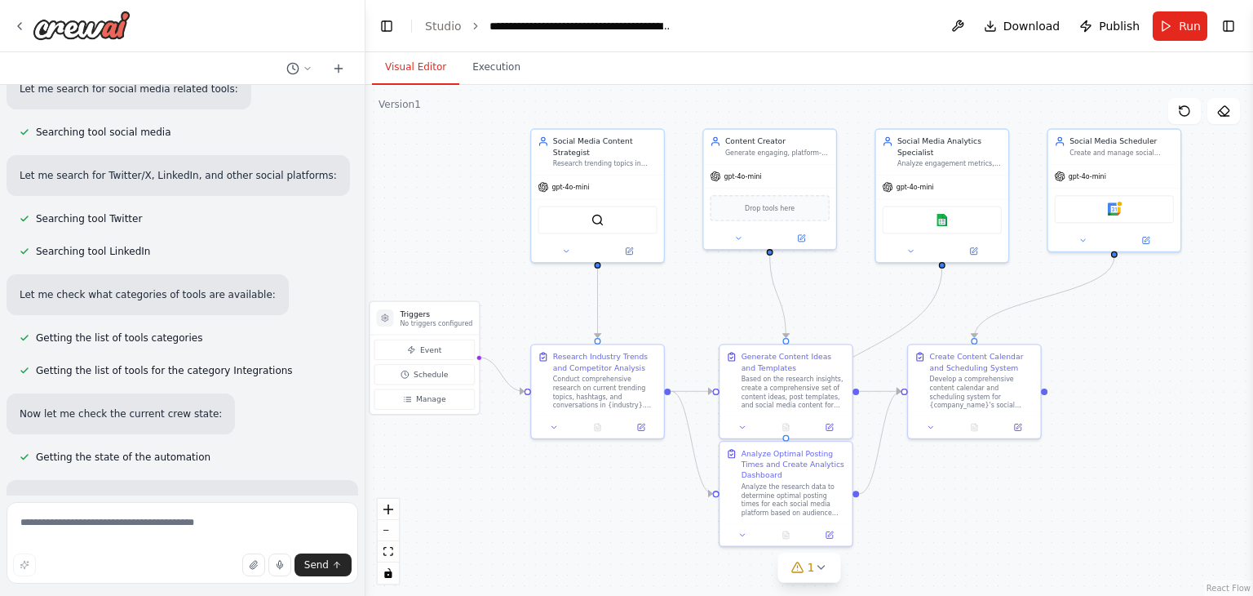
drag, startPoint x: 1227, startPoint y: 398, endPoint x: 1148, endPoint y: 344, distance: 95.7
click at [1148, 344] on div ".deletable-edge-delete-btn { width: 20px; height: 20px; border: 0px solid #ffff…" at bounding box center [810, 340] width 888 height 511
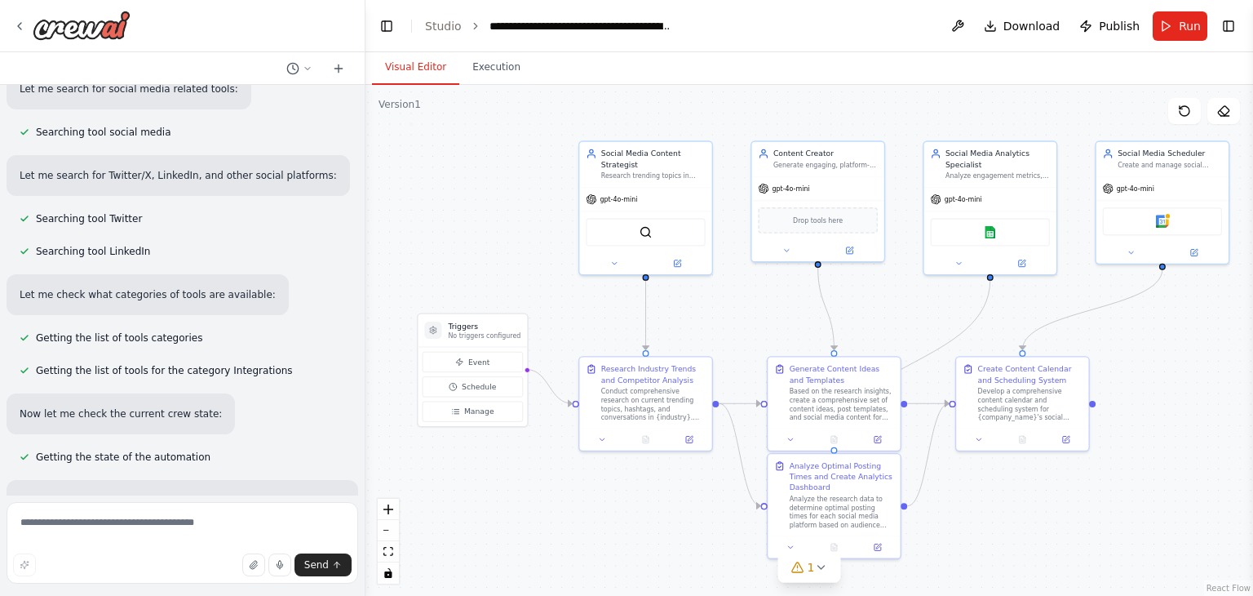
drag, startPoint x: 467, startPoint y: 219, endPoint x: 531, endPoint y: 230, distance: 65.5
click at [531, 230] on div ".deletable-edge-delete-btn { width: 20px; height: 20px; border: 0px solid #ffff…" at bounding box center [810, 340] width 888 height 511
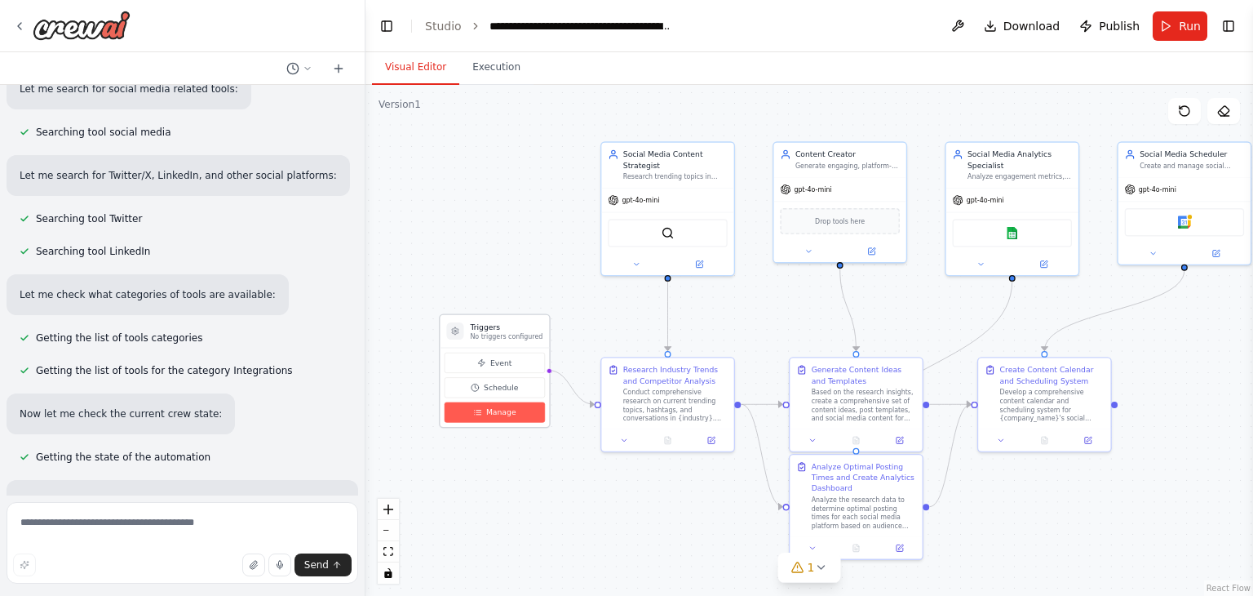
click at [496, 410] on span "Manage" at bounding box center [501, 412] width 30 height 11
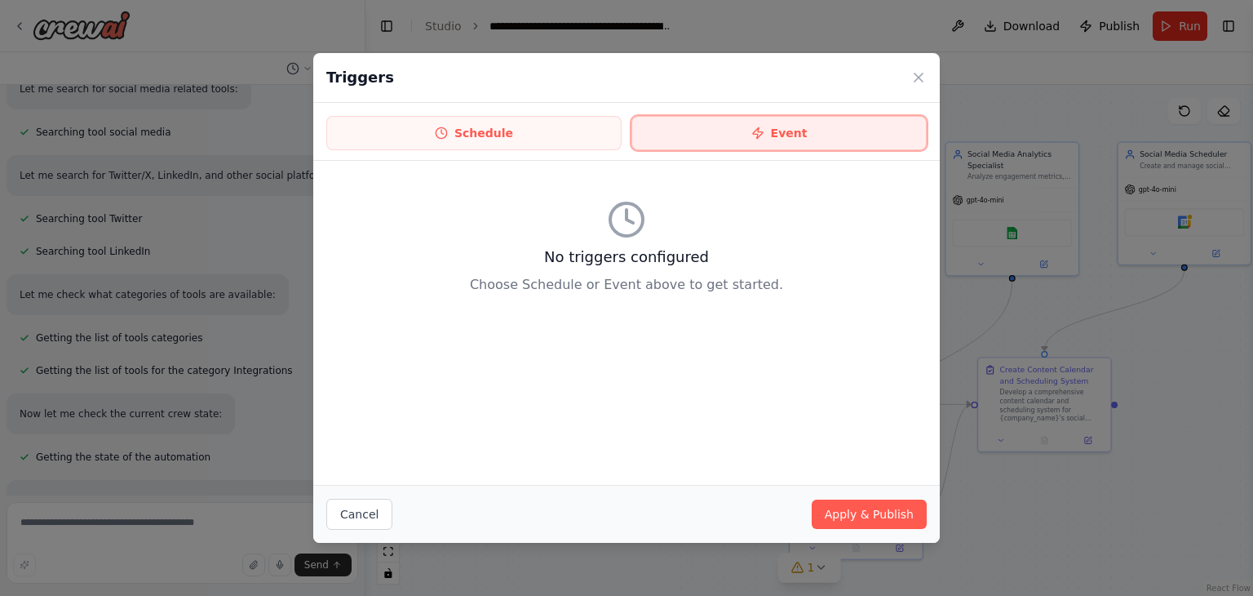
click at [749, 140] on button "Event" at bounding box center [779, 133] width 295 height 34
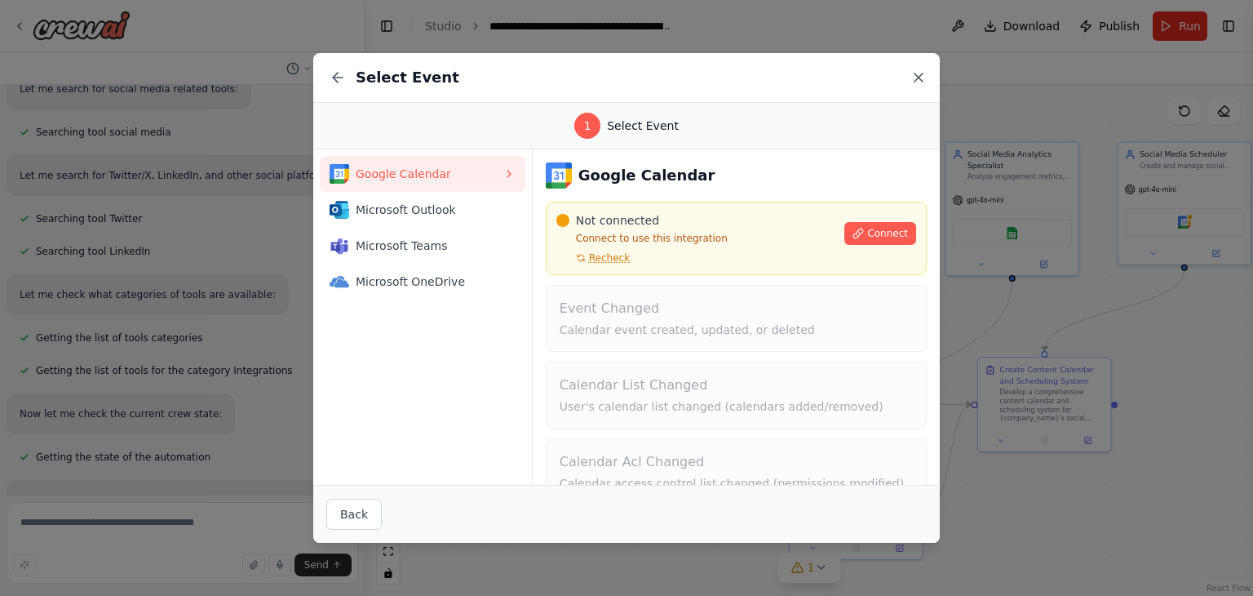
click at [915, 79] on icon at bounding box center [919, 77] width 16 height 16
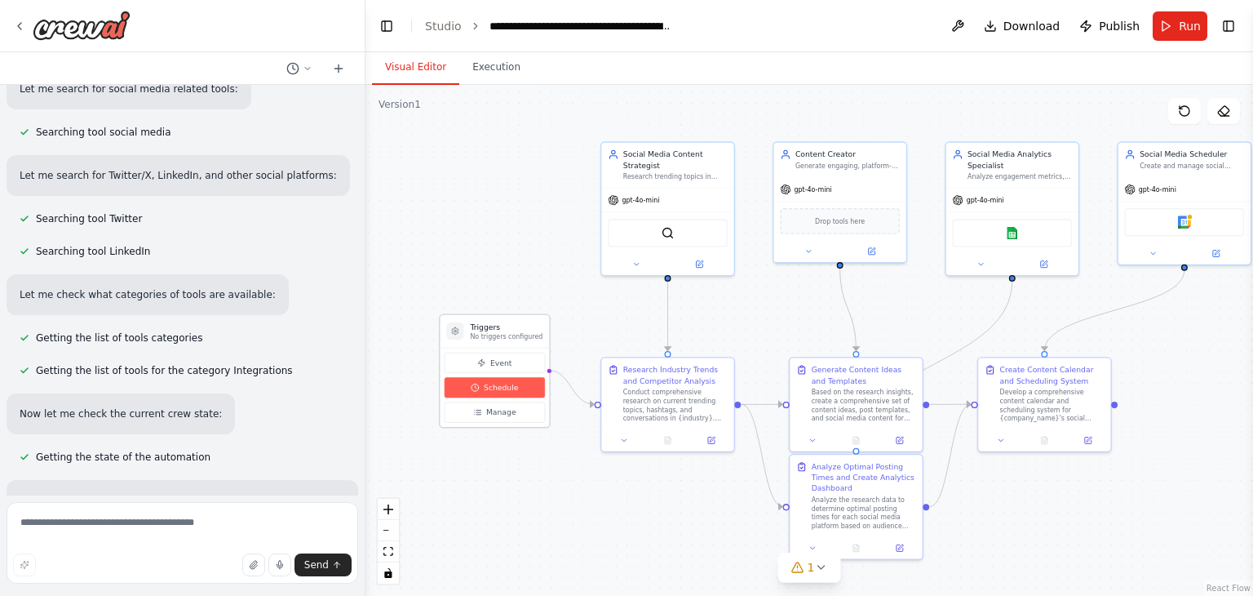
click at [489, 382] on span "Schedule" at bounding box center [501, 387] width 34 height 11
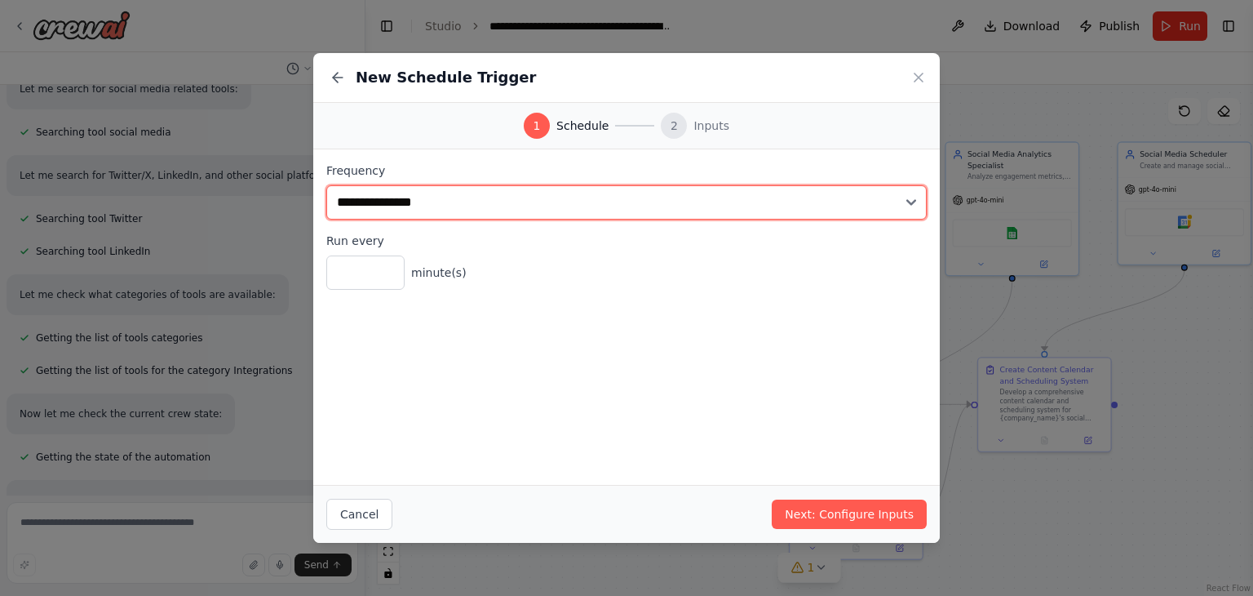
click at [473, 200] on select "**********" at bounding box center [626, 202] width 601 height 34
select select "******"
click at [326, 185] on select "**********" at bounding box center [626, 202] width 601 height 34
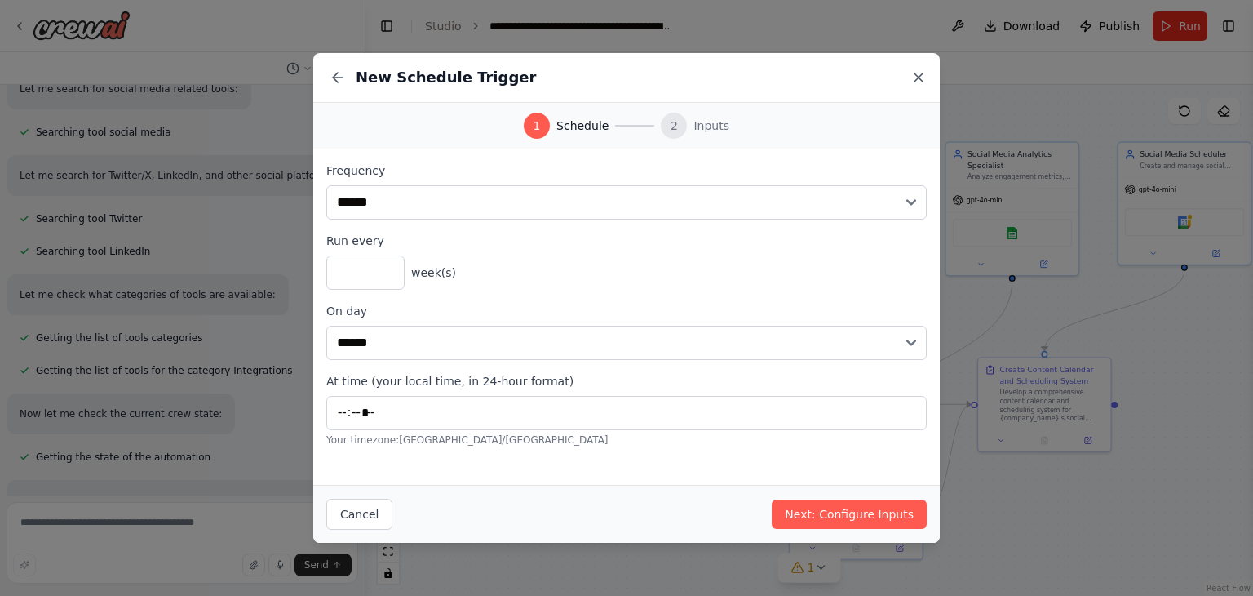
click at [924, 79] on icon at bounding box center [919, 77] width 16 height 16
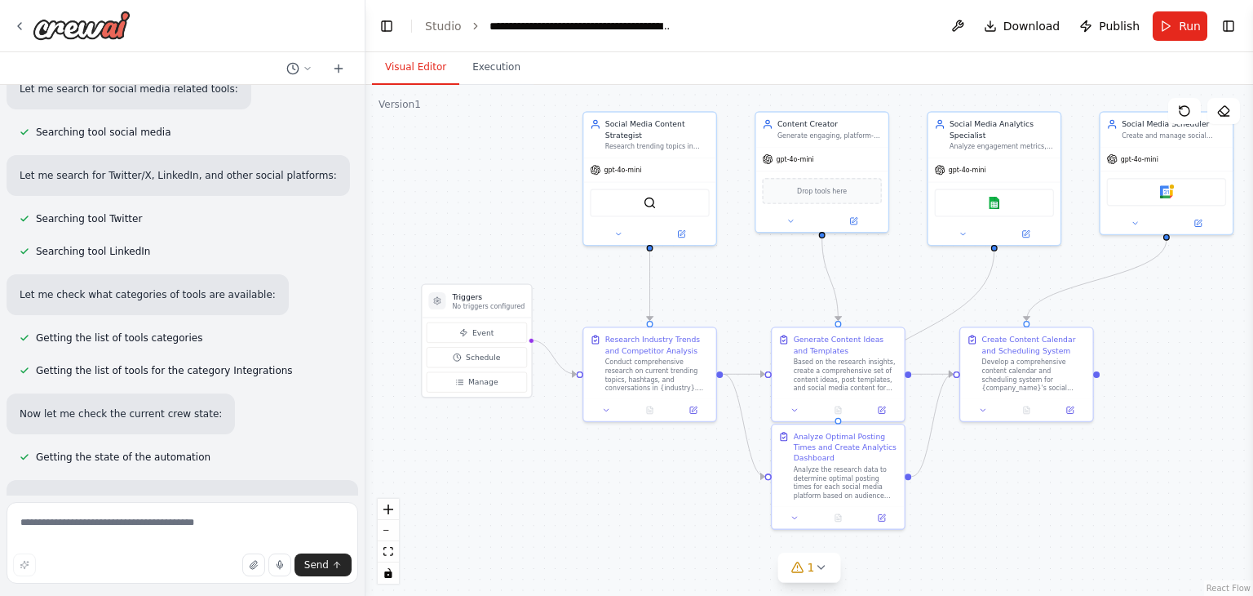
drag, startPoint x: 1203, startPoint y: 338, endPoint x: 1214, endPoint y: 317, distance: 24.1
click at [1214, 317] on div ".deletable-edge-delete-btn { width: 20px; height: 20px; border: 0px solid #ffff…" at bounding box center [810, 340] width 888 height 511
click at [383, 17] on button "Toggle Left Sidebar" at bounding box center [386, 26] width 23 height 23
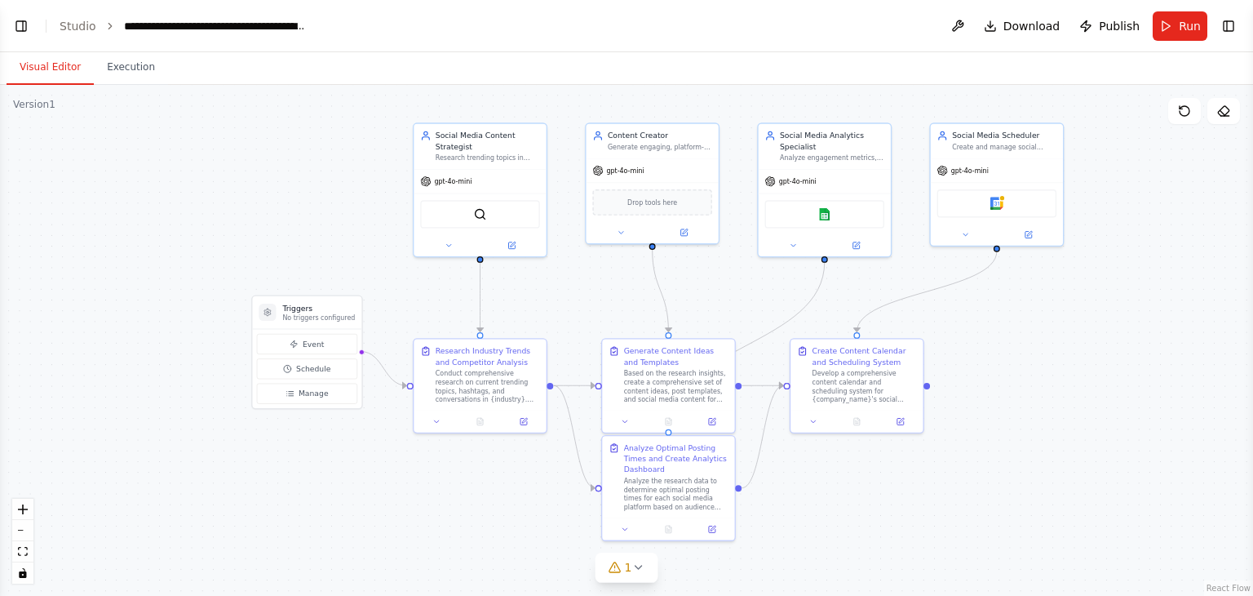
drag, startPoint x: 827, startPoint y: 322, endPoint x: 1021, endPoint y: 331, distance: 193.6
click at [1021, 331] on div ".deletable-edge-delete-btn { width: 20px; height: 20px; border: 0px solid #ffff…" at bounding box center [626, 340] width 1253 height 511
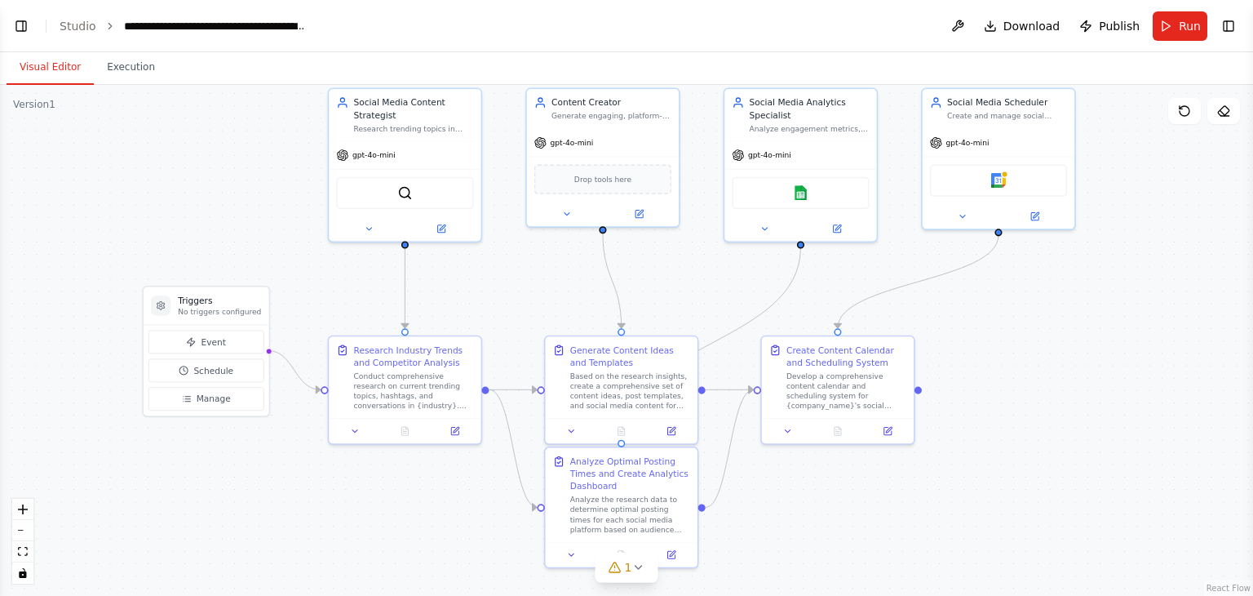
click at [1079, 357] on div ".deletable-edge-delete-btn { width: 20px; height: 20px; border: 0px solid #ffff…" at bounding box center [626, 340] width 1253 height 511
click at [603, 184] on div "Drop tools here" at bounding box center [602, 176] width 137 height 29
click at [648, 211] on button at bounding box center [639, 211] width 70 height 15
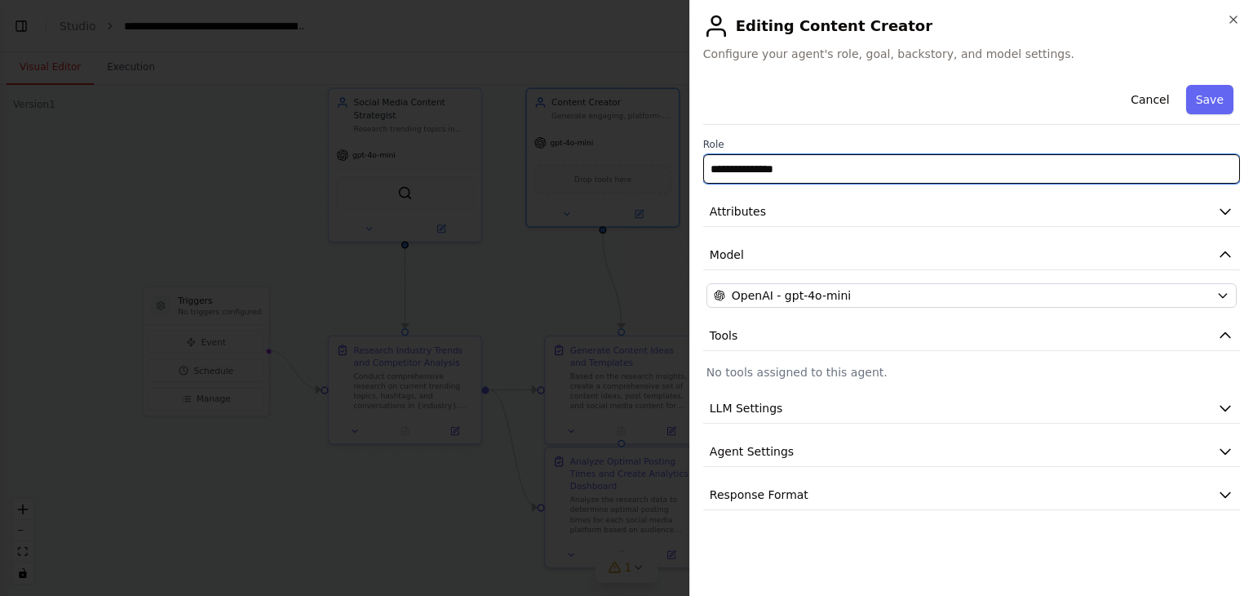
click at [883, 171] on input "**********" at bounding box center [971, 168] width 537 height 29
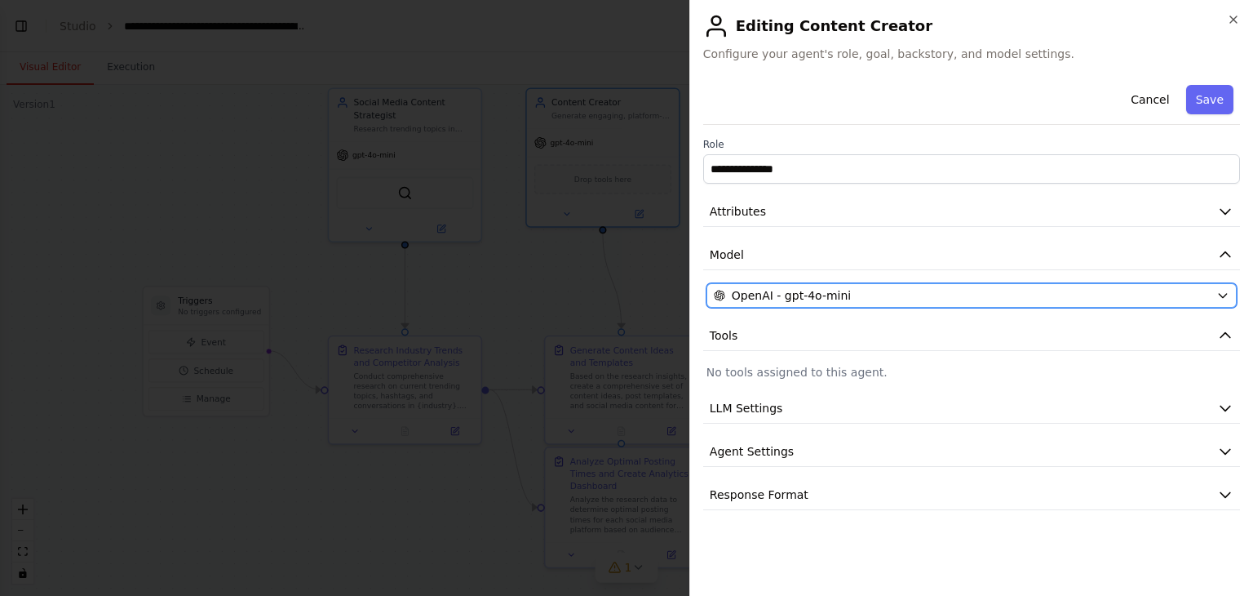
click at [994, 295] on div "OpenAI - gpt-4o-mini" at bounding box center [962, 295] width 496 height 16
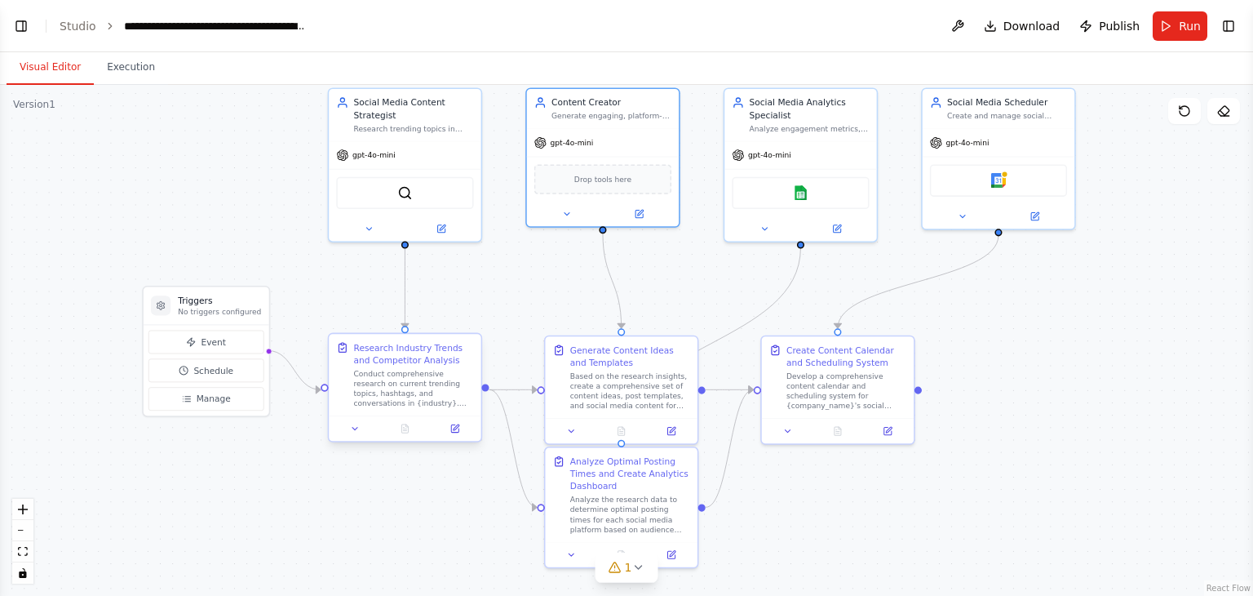
click at [463, 435] on div at bounding box center [405, 427] width 152 height 25
click at [462, 435] on button at bounding box center [455, 428] width 42 height 15
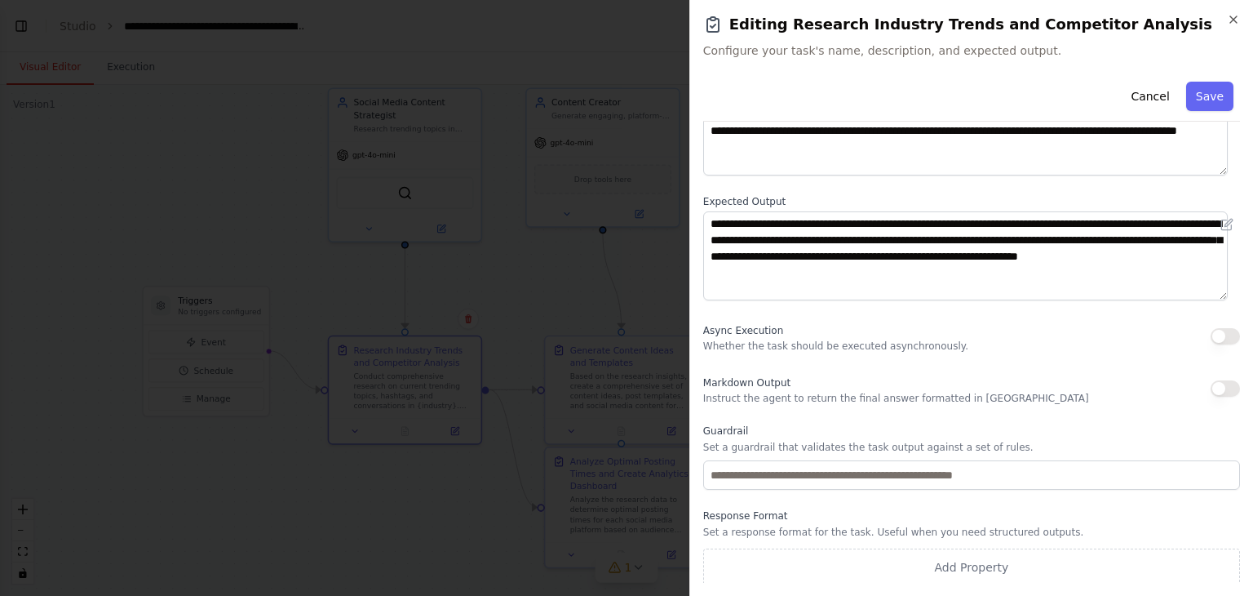
scroll to position [140, 0]
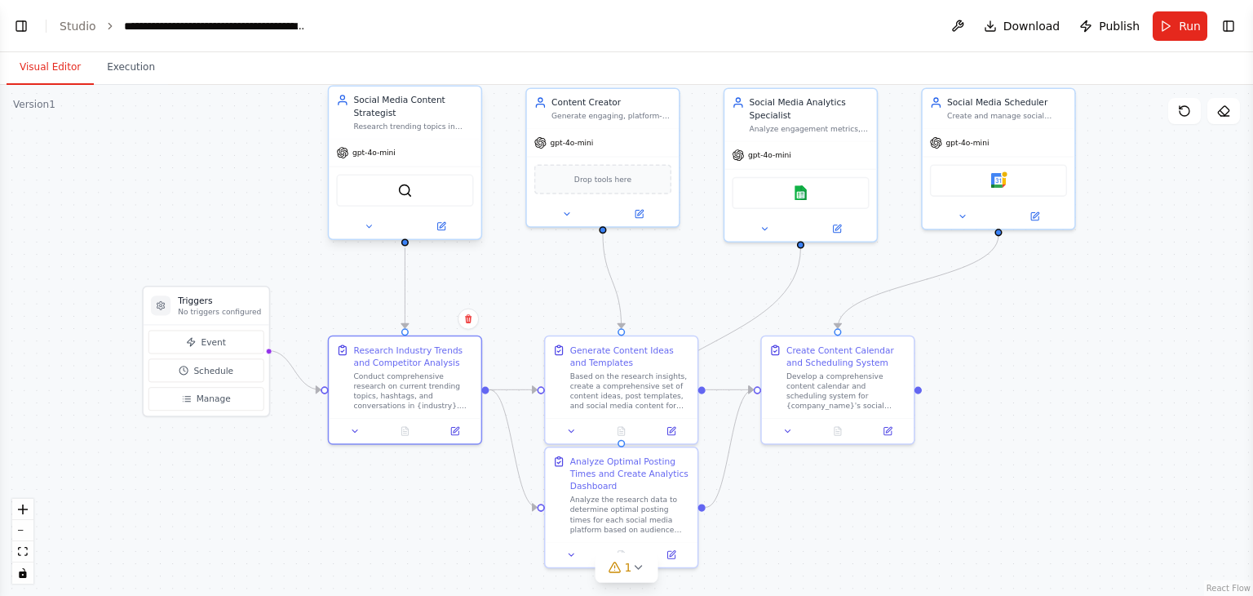
click at [450, 236] on div at bounding box center [405, 226] width 152 height 24
click at [447, 229] on button at bounding box center [441, 226] width 70 height 15
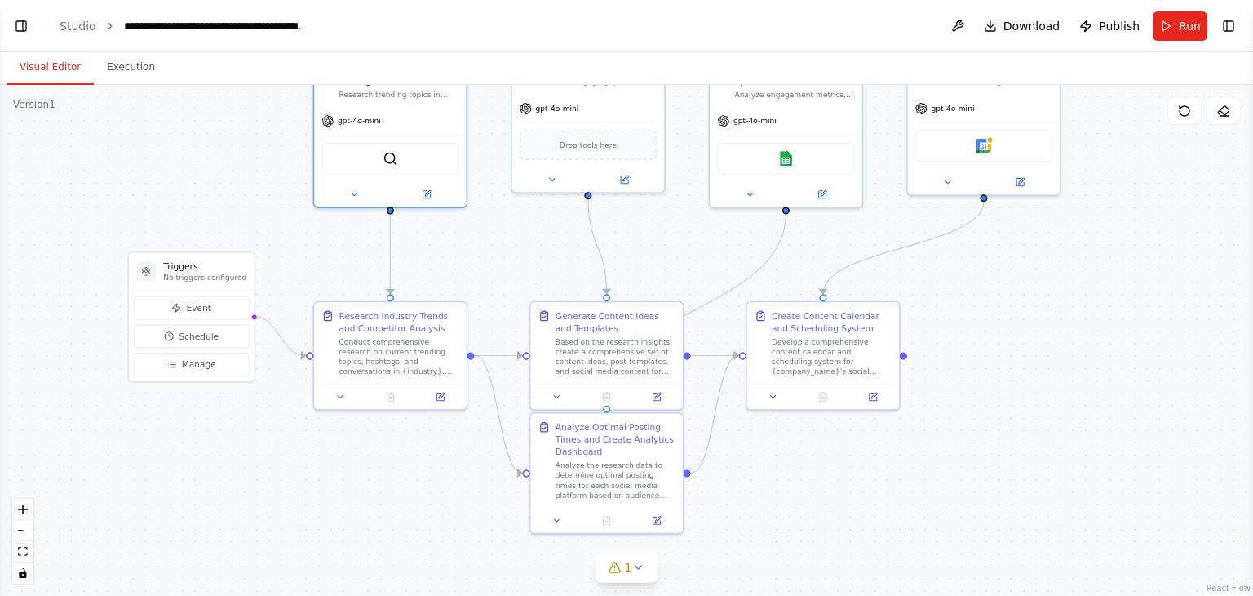
drag, startPoint x: 1062, startPoint y: 348, endPoint x: 1048, endPoint y: 321, distance: 31.0
click at [1048, 319] on div ".deletable-edge-delete-btn { width: 20px; height: 20px; border: 0px solid #ffff…" at bounding box center [626, 340] width 1253 height 511
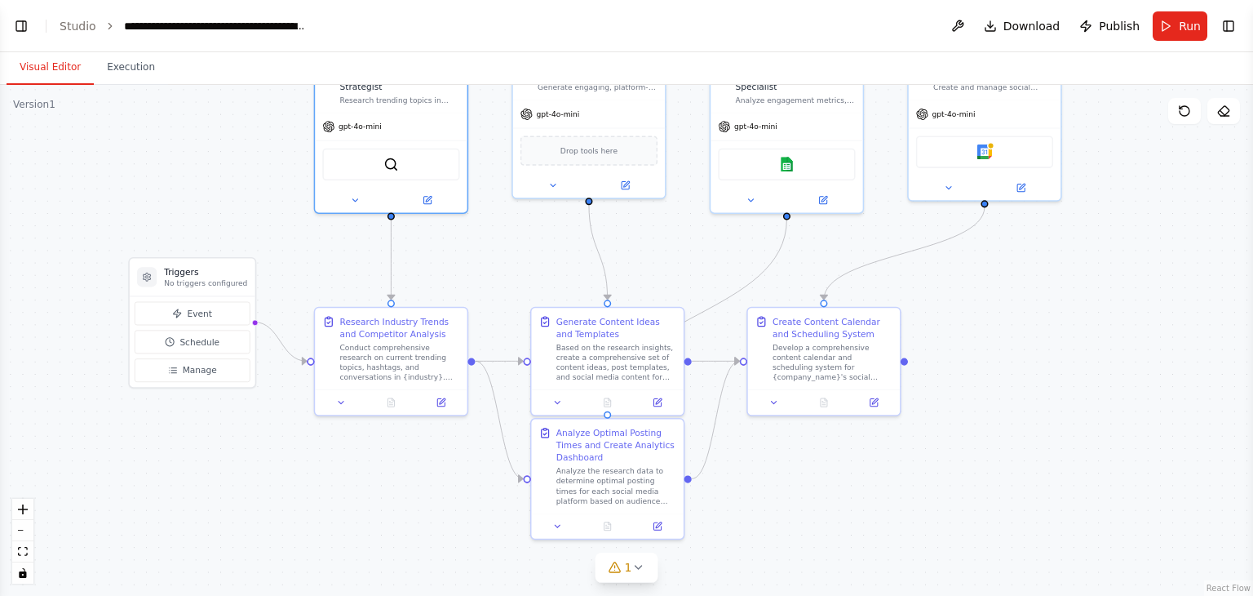
click at [1048, 321] on div ".deletable-edge-delete-btn { width: 20px; height: 20px; border: 0px solid #ffff…" at bounding box center [626, 340] width 1253 height 511
click at [871, 405] on button at bounding box center [874, 399] width 42 height 15
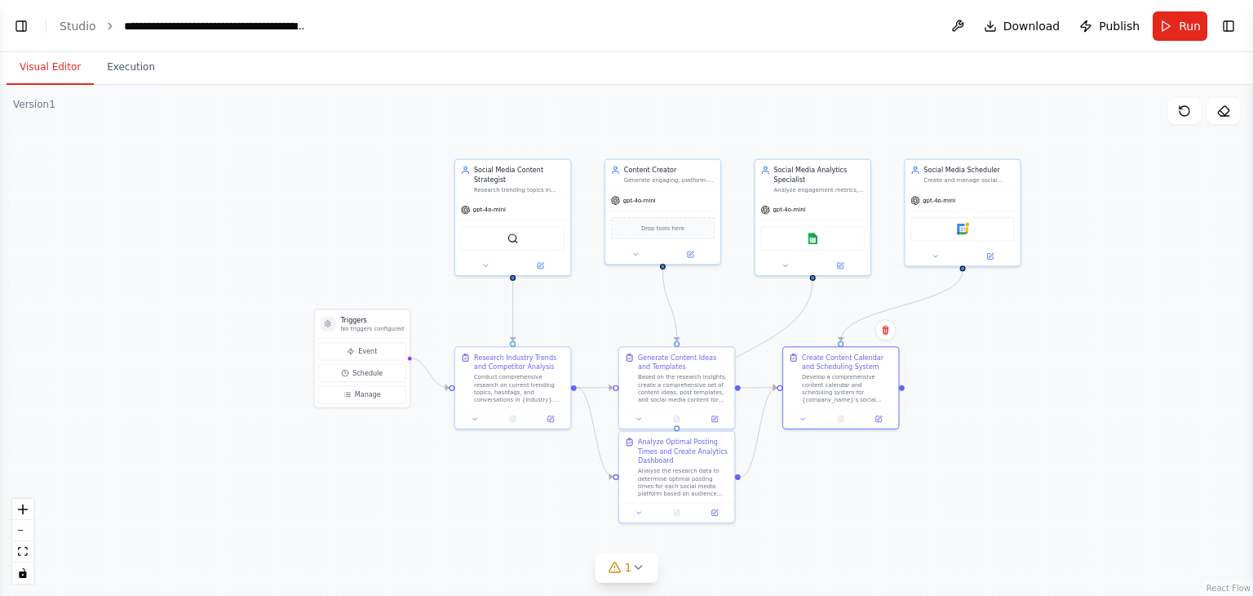
drag, startPoint x: 1070, startPoint y: 315, endPoint x: 1032, endPoint y: 352, distance: 53.7
click at [1032, 352] on div ".deletable-edge-delete-btn { width: 20px; height: 20px; border: 0px solid #ffff…" at bounding box center [626, 340] width 1253 height 511
